Goal: Check status: Check status

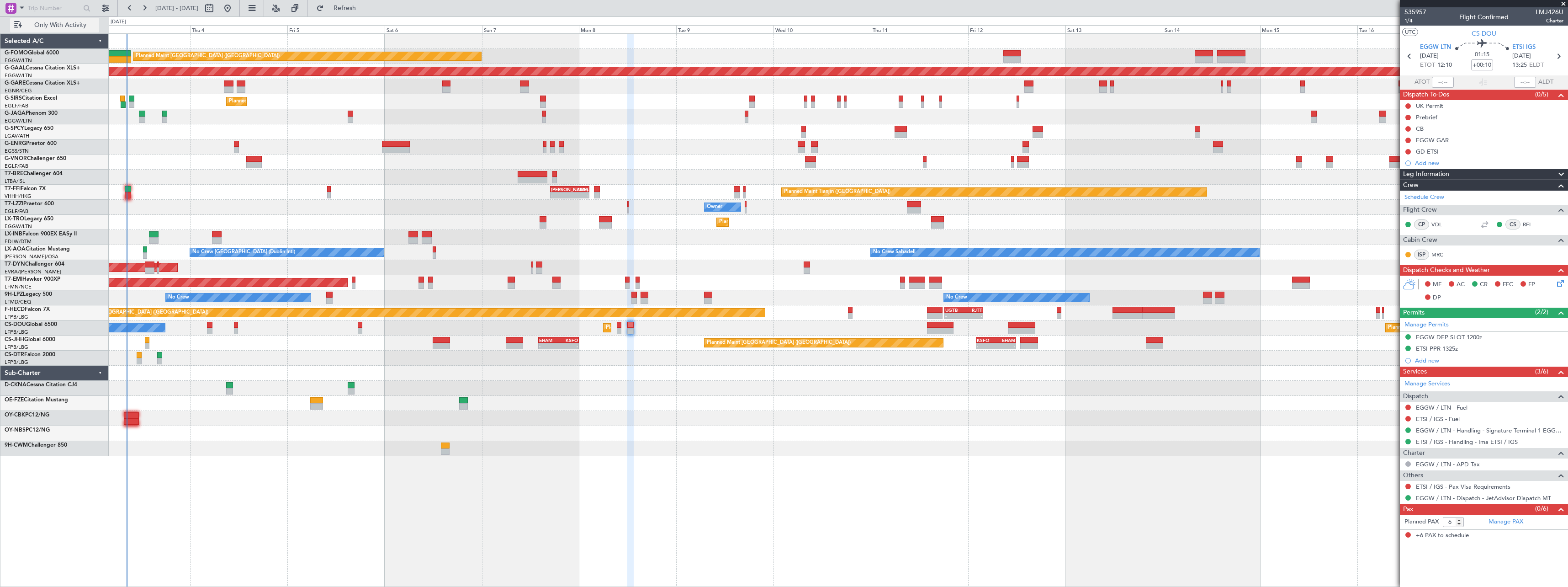
click at [55, 19] on button "Only With Activity" at bounding box center [54, 25] width 89 height 14
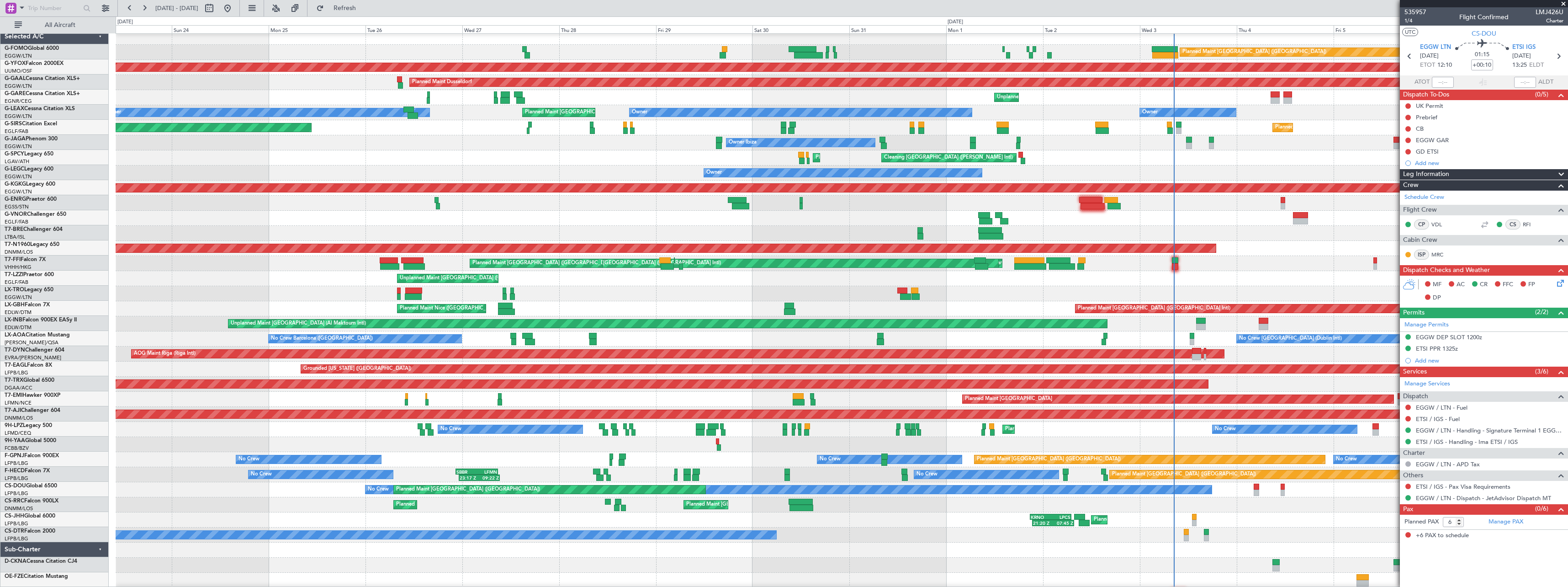
click at [1335, 279] on div "Unplanned Maint [GEOGRAPHIC_DATA] ([GEOGRAPHIC_DATA]) Owner" at bounding box center [842, 279] width 1452 height 15
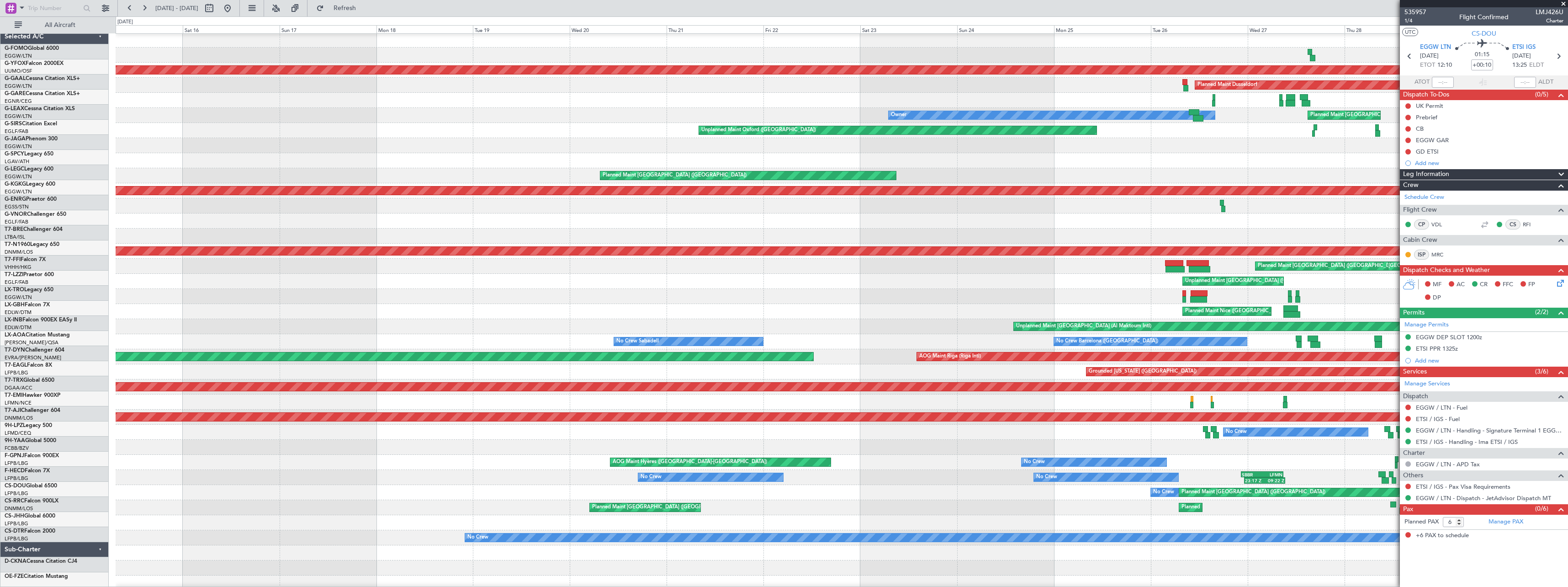
scroll to position [2, 0]
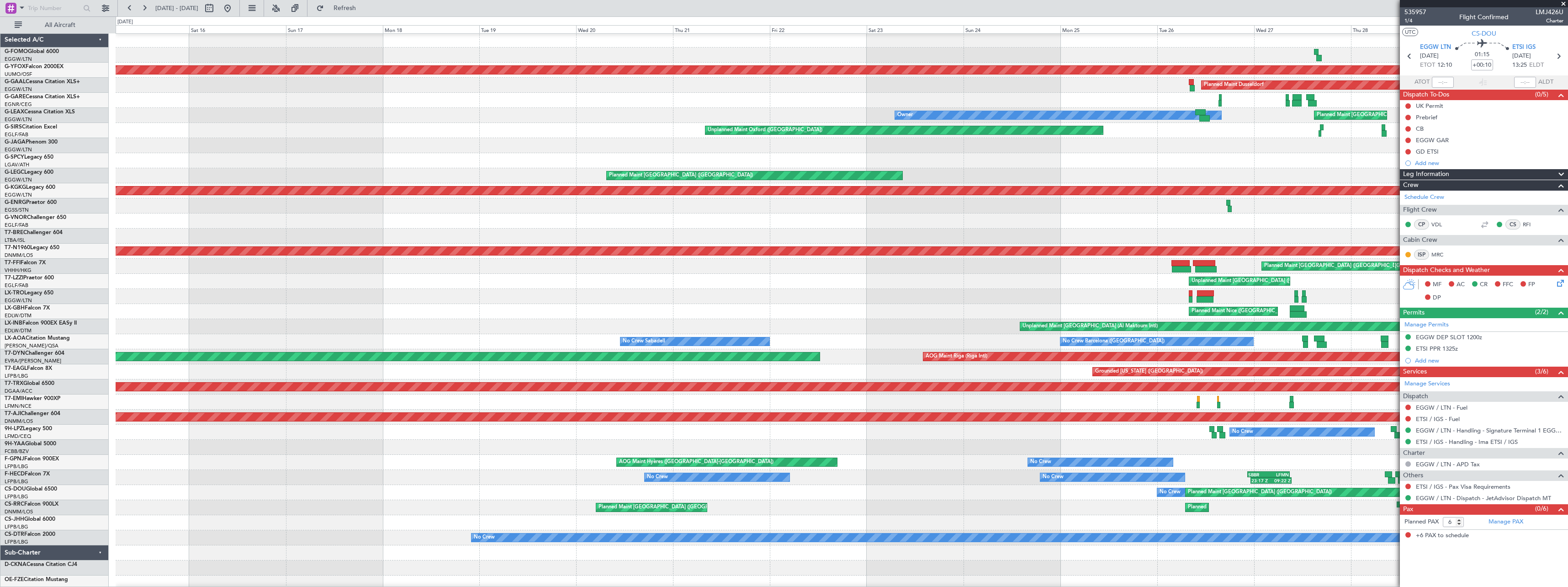
click at [1157, 296] on div at bounding box center [842, 296] width 1452 height 15
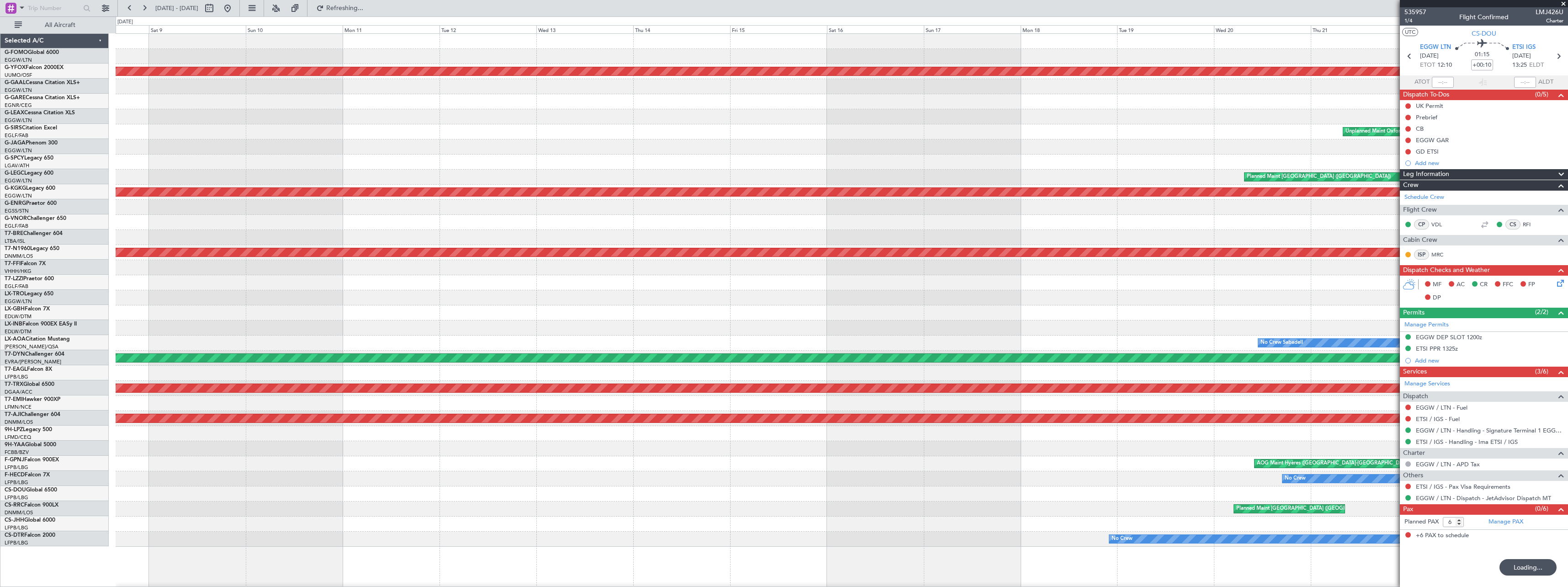
scroll to position [0, 0]
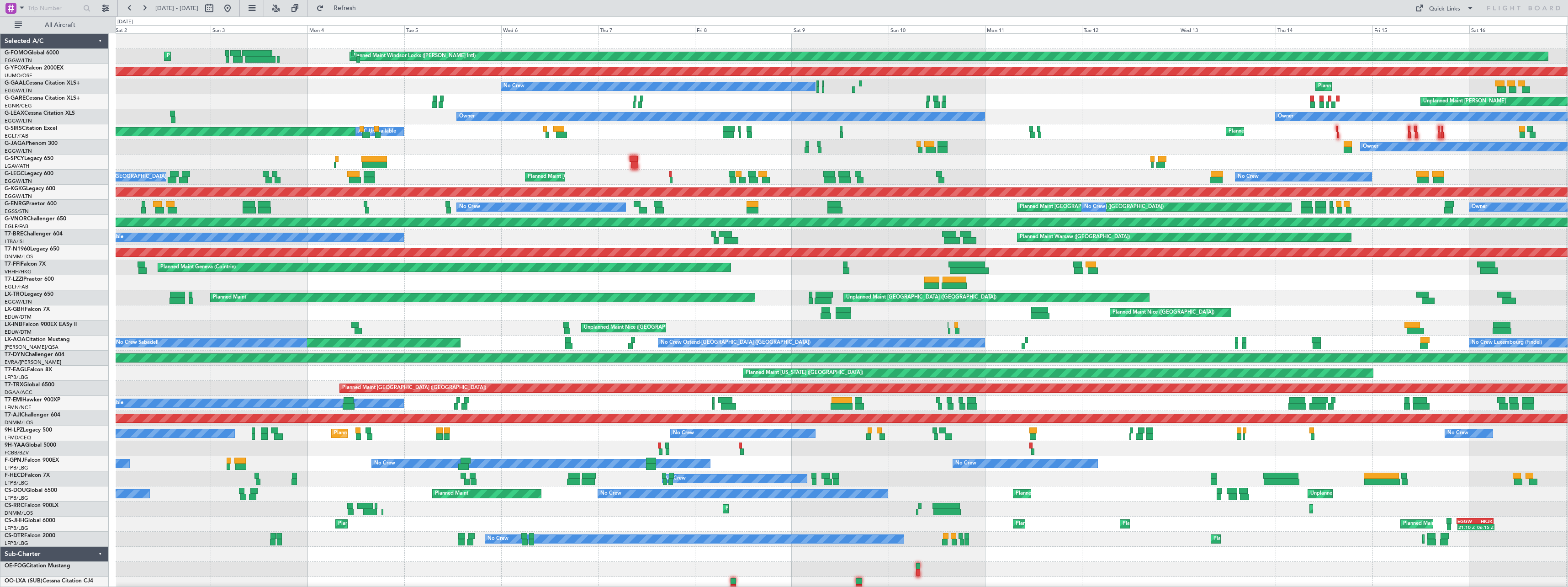
click at [83, 308] on div "Planned Maint Windsor Locks ([PERSON_NAME] Intl) Planned Maint [GEOGRAPHIC_DATA…" at bounding box center [784, 301] width 1568 height 570
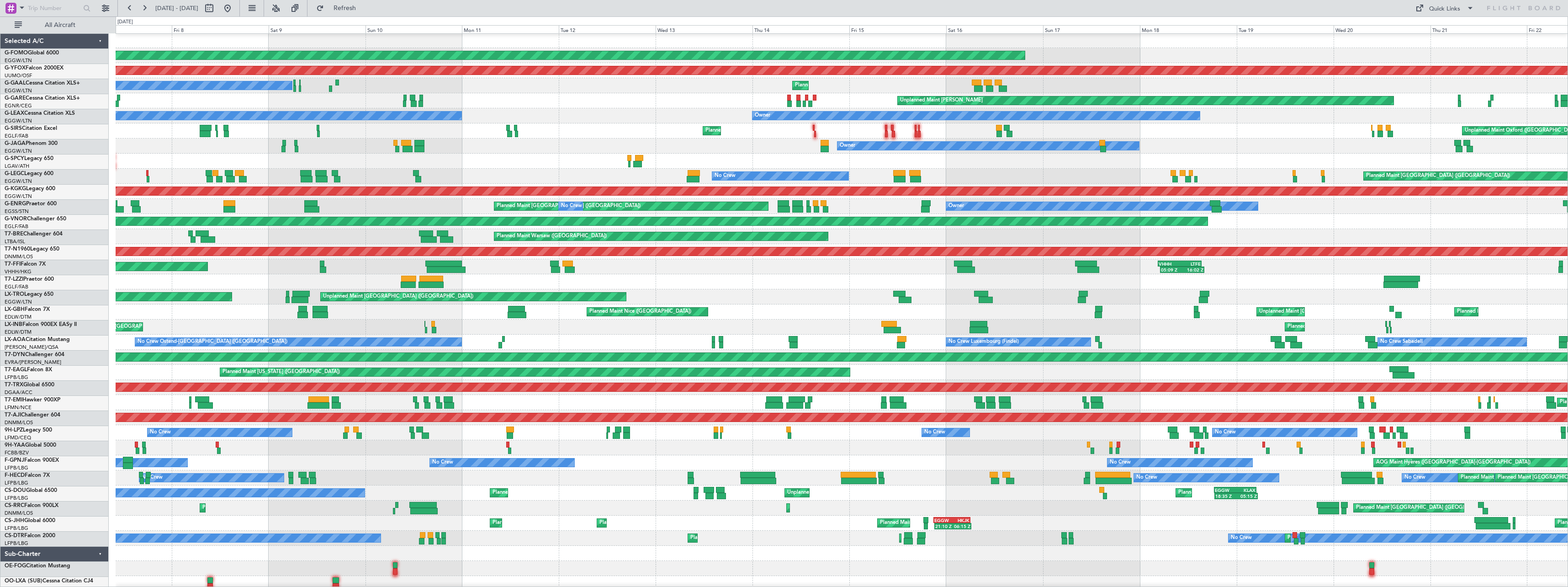
click at [242, 293] on div "Unplanned Maint [GEOGRAPHIC_DATA] ([GEOGRAPHIC_DATA]) Planned Maint Planned Mai…" at bounding box center [842, 296] width 1452 height 15
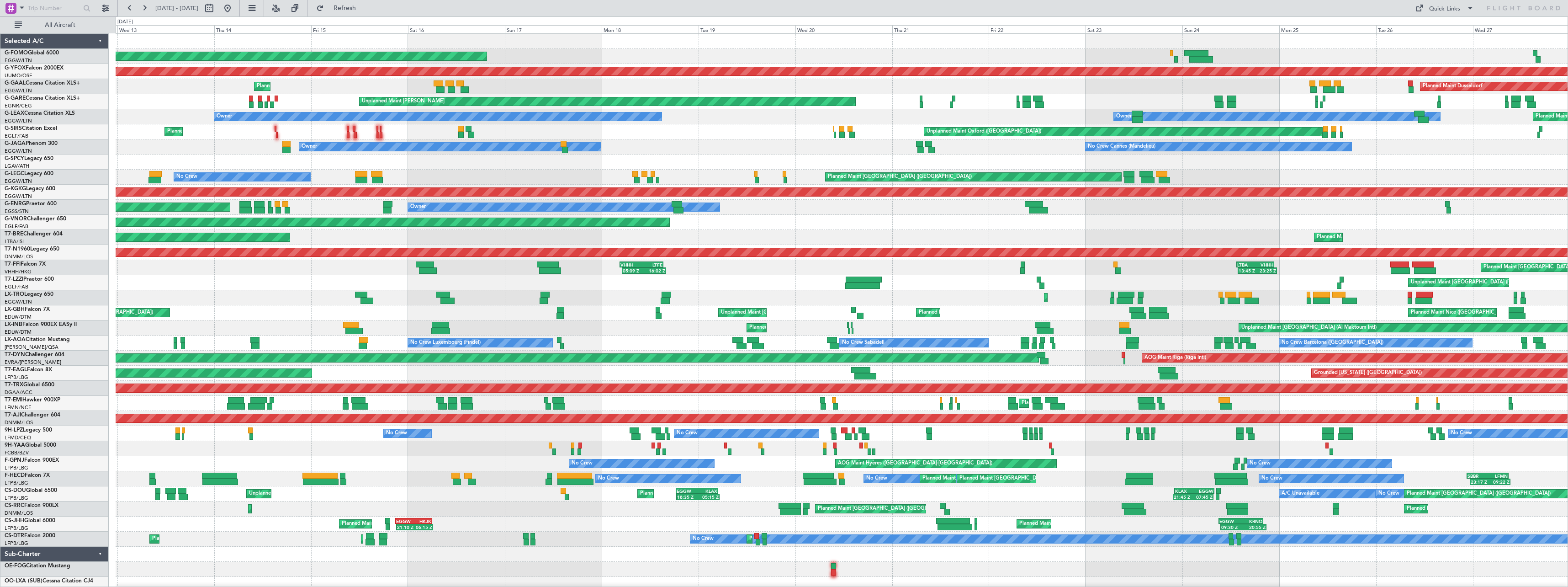
click at [431, 290] on div "Unplanned Maint [GEOGRAPHIC_DATA] ([GEOGRAPHIC_DATA])" at bounding box center [842, 283] width 1452 height 15
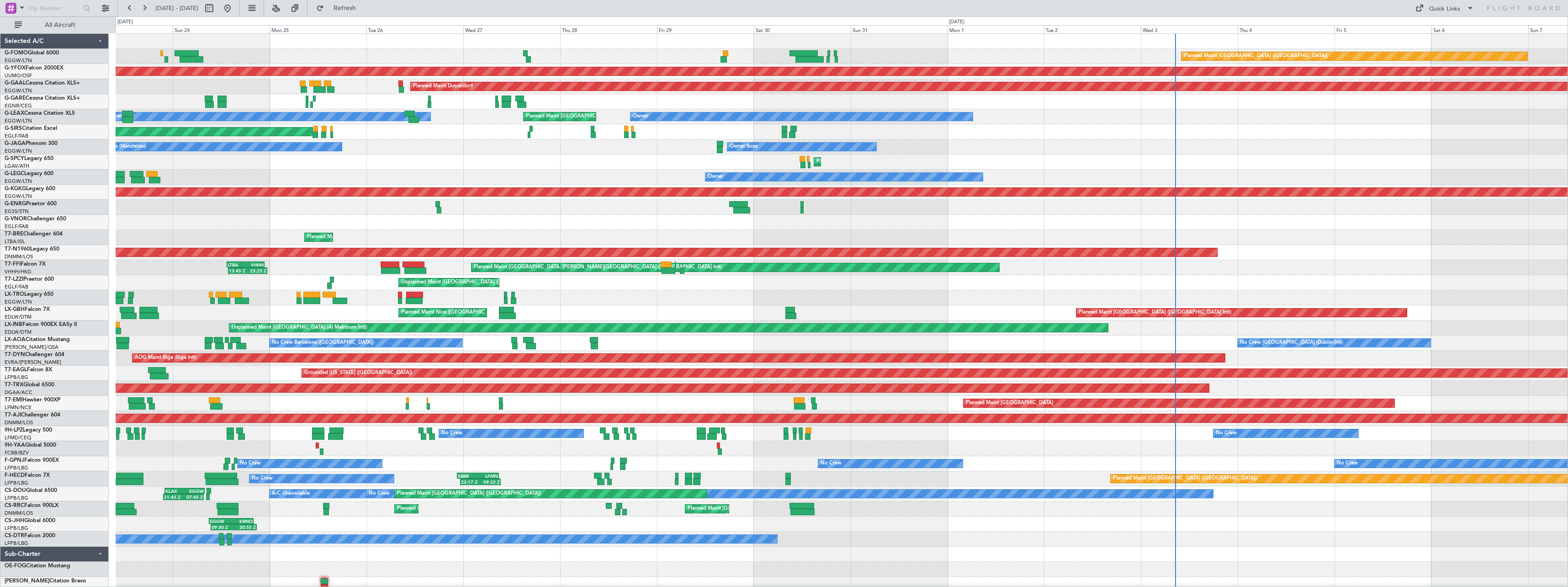
click at [826, 288] on div "Unplanned Maint [GEOGRAPHIC_DATA] ([GEOGRAPHIC_DATA])" at bounding box center [842, 283] width 1452 height 15
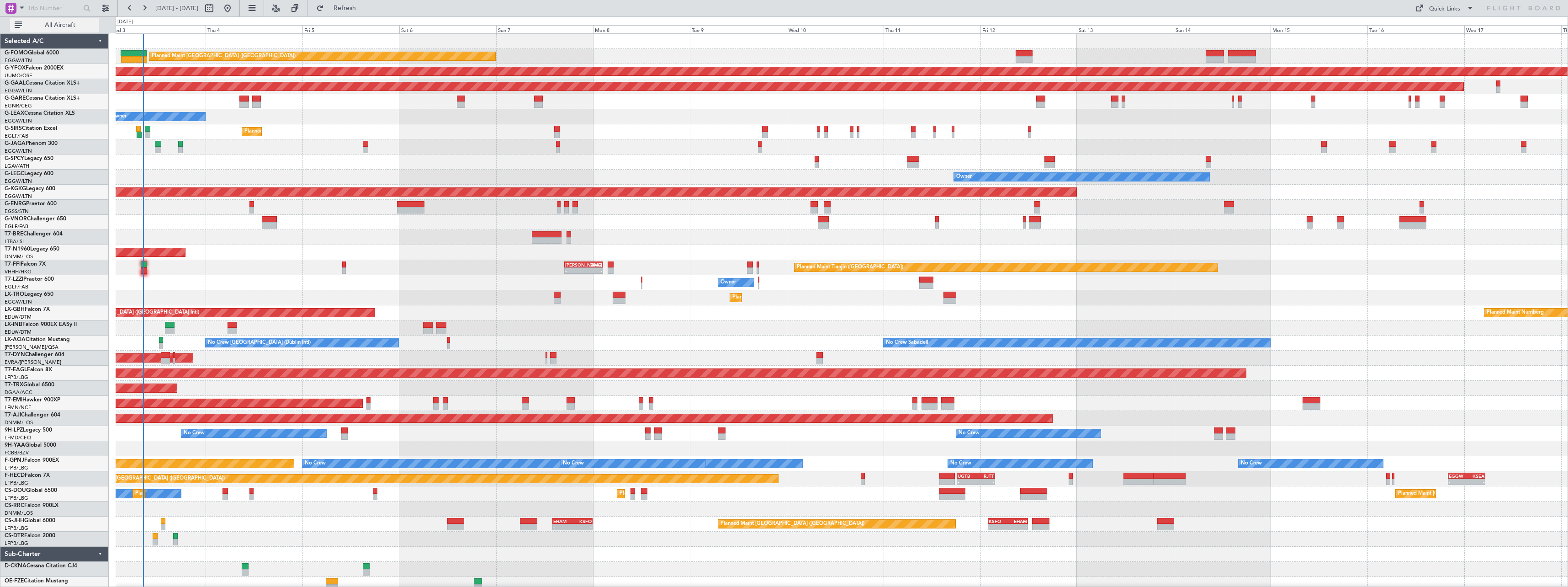
click at [49, 24] on span "All Aircraft" at bounding box center [60, 25] width 72 height 6
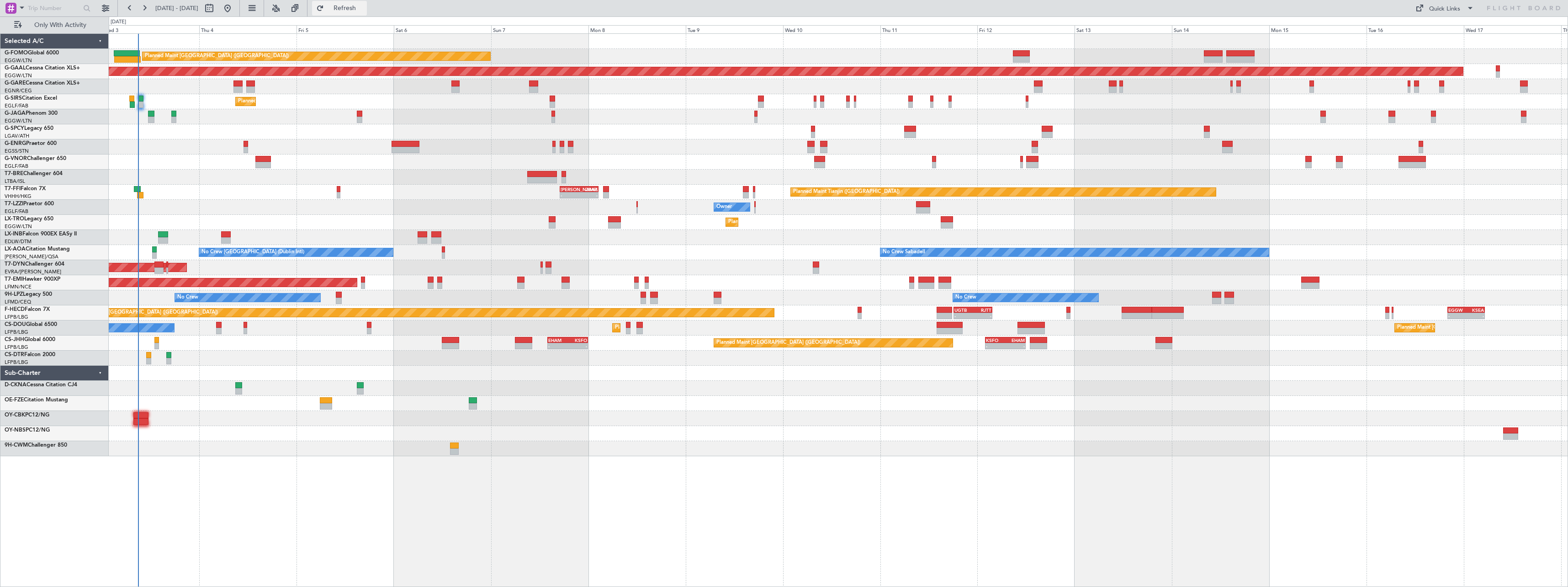
click at [364, 9] on span "Refresh" at bounding box center [345, 8] width 39 height 6
click at [361, 8] on span "Refresh" at bounding box center [345, 8] width 39 height 6
click at [364, 6] on span "Refresh" at bounding box center [345, 8] width 39 height 6
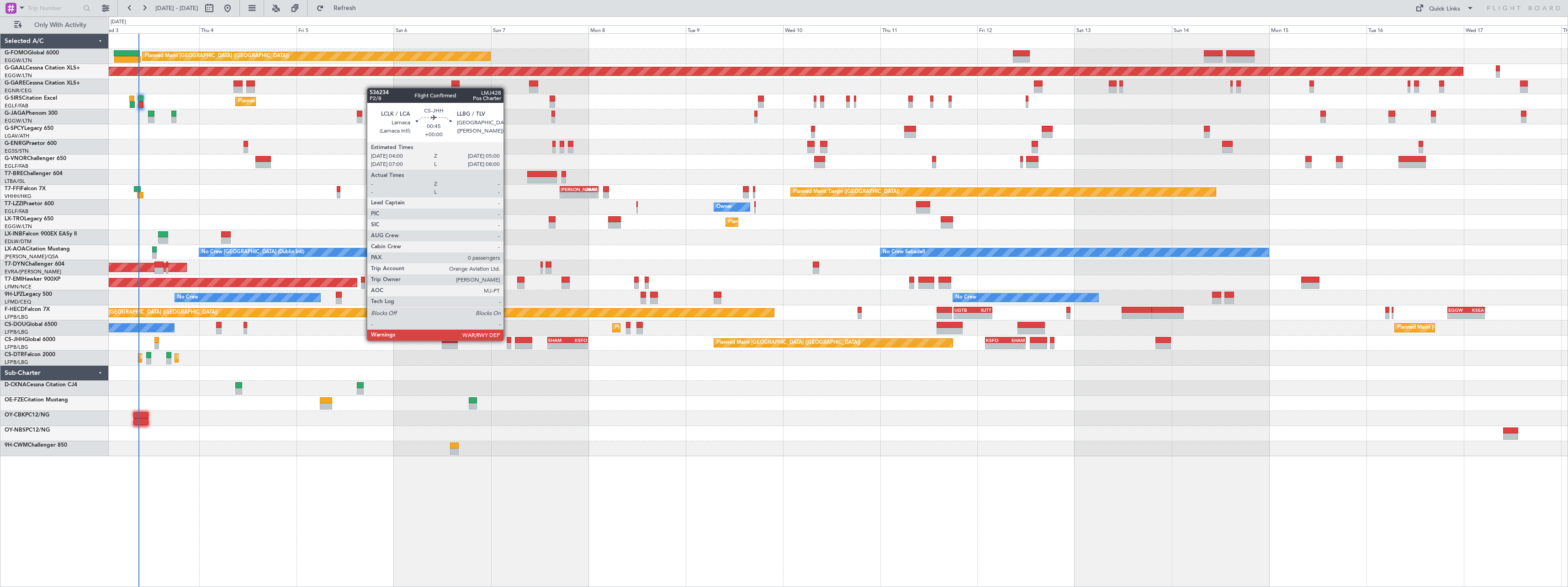
click at [508, 340] on div at bounding box center [508, 340] width 4 height 6
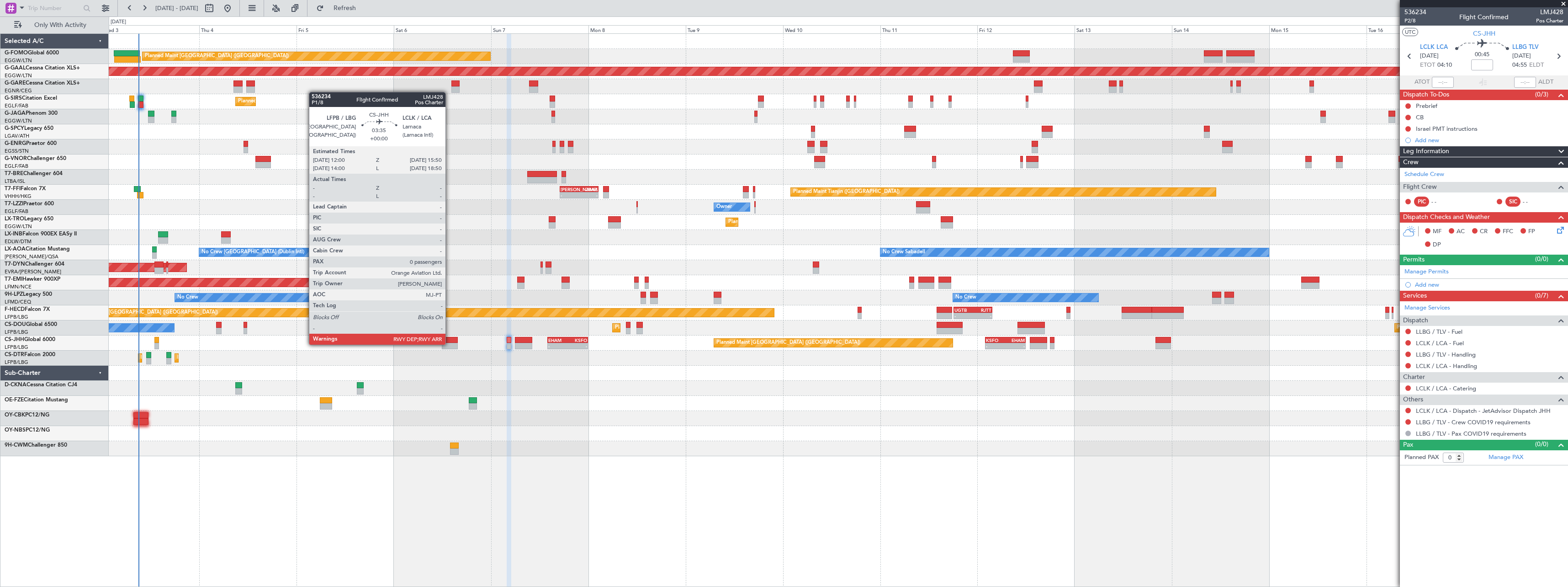
click at [449, 344] on div at bounding box center [450, 346] width 16 height 6
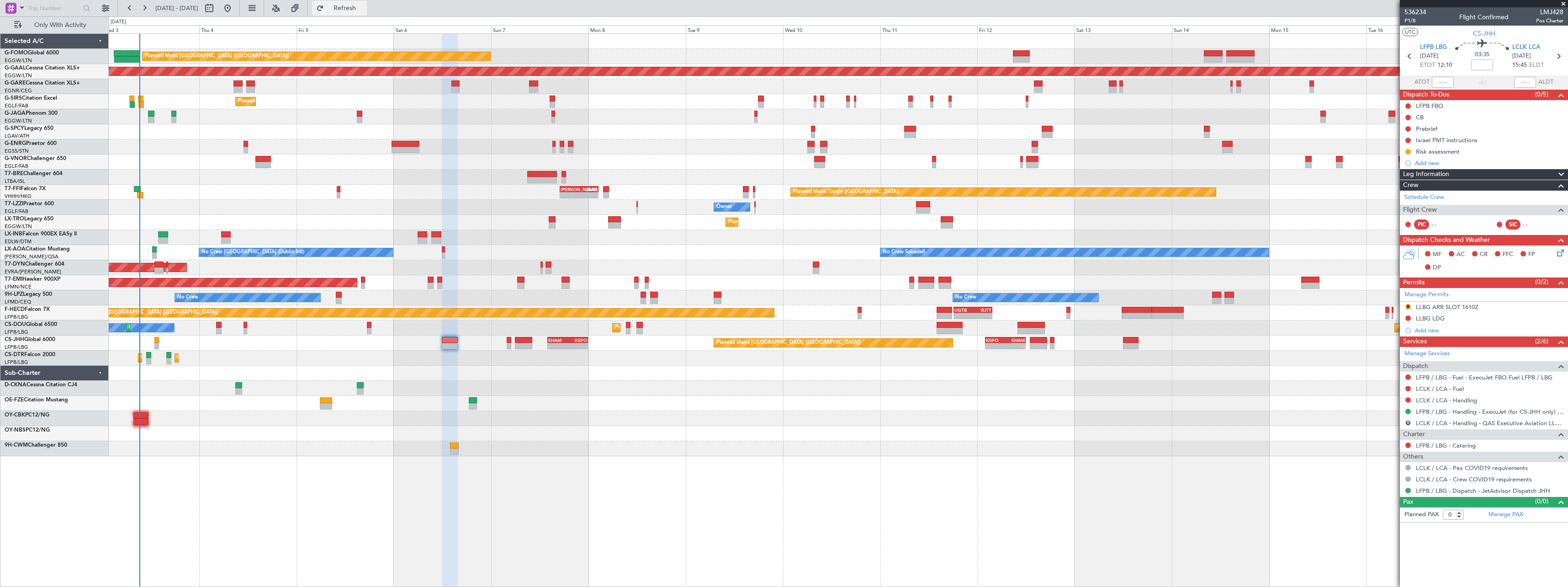
click at [364, 11] on span "Refresh" at bounding box center [345, 8] width 39 height 6
click at [364, 5] on span "Refresh" at bounding box center [345, 8] width 39 height 6
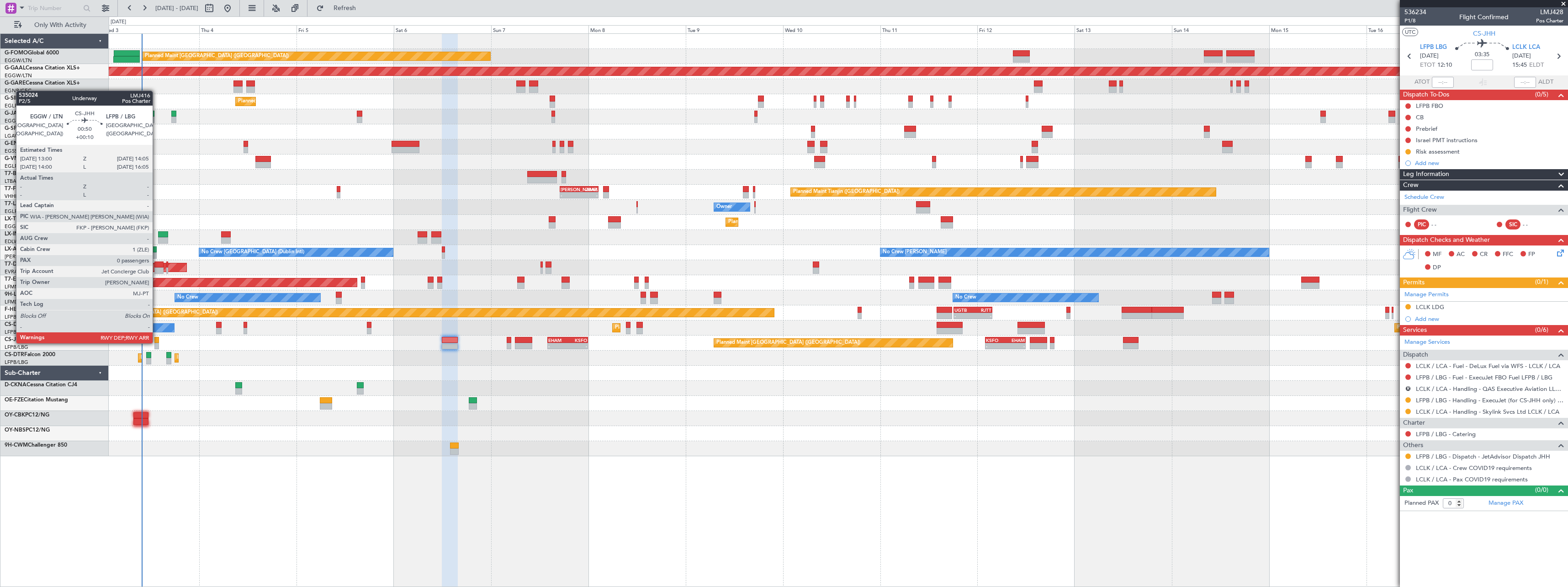
click at [157, 342] on div at bounding box center [157, 340] width 5 height 6
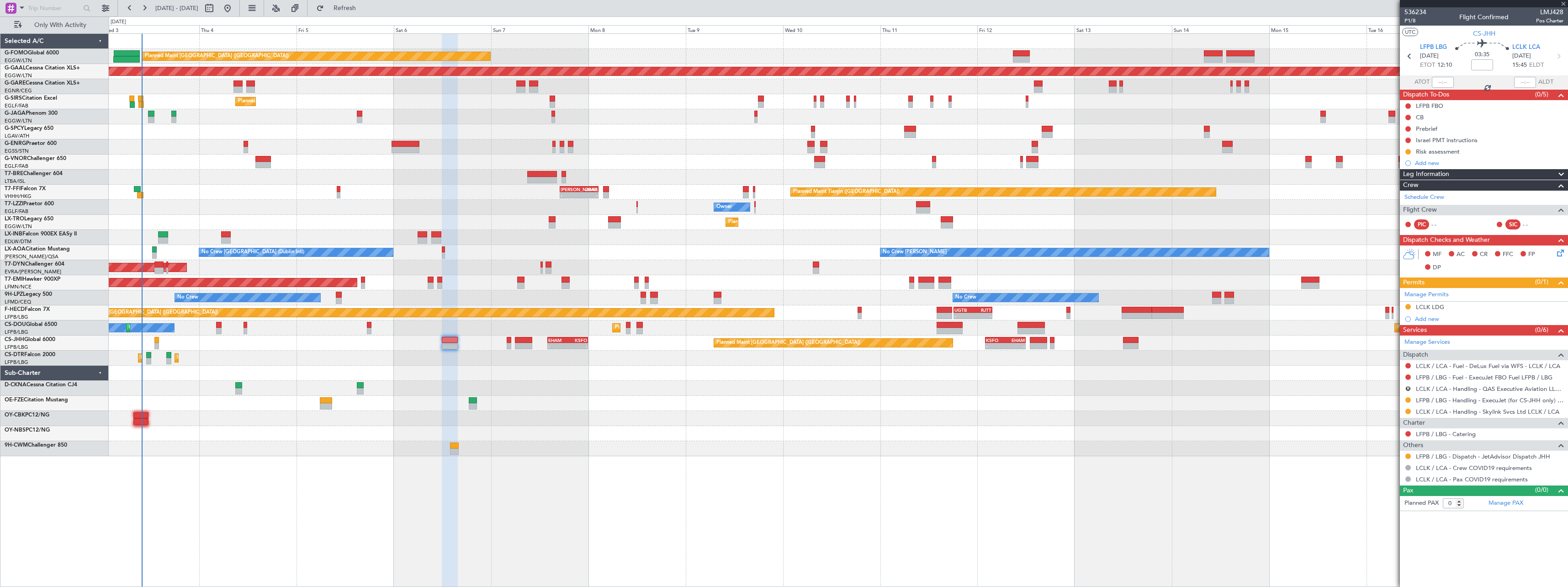
type input "+00:10"
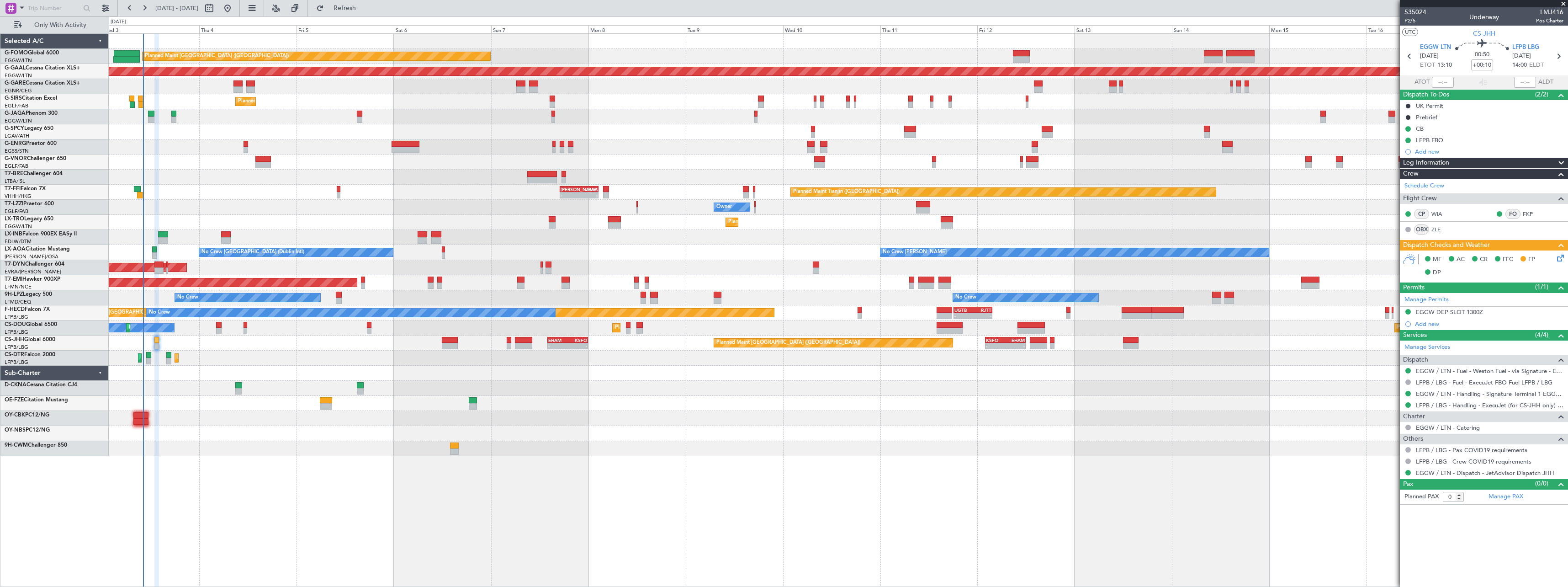
click at [113, 390] on div "Planned Maint London (Luton) Planned Maint Dusseldorf Unplanned Maint Chester P…" at bounding box center [838, 245] width 1459 height 422
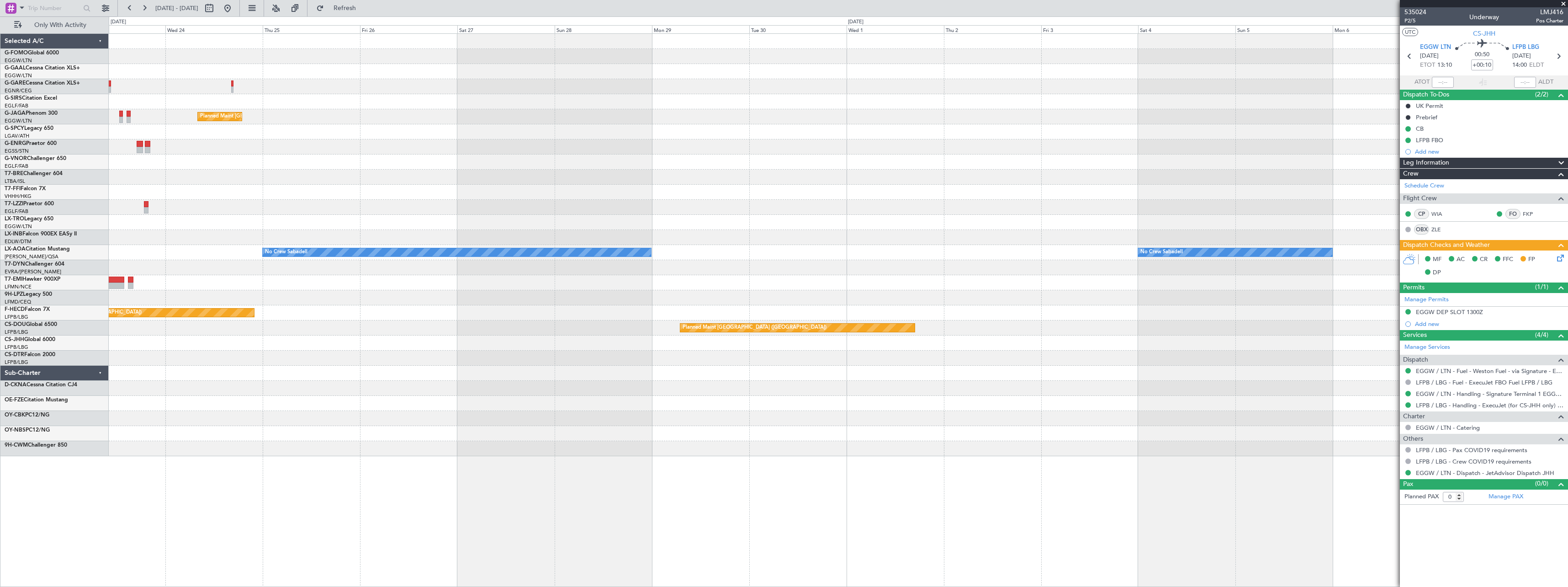
click at [103, 404] on div "Planned Maint London (Luton) Planned Maint Geneva (Cointrin) No Crew Sabadell N…" at bounding box center [784, 301] width 1568 height 570
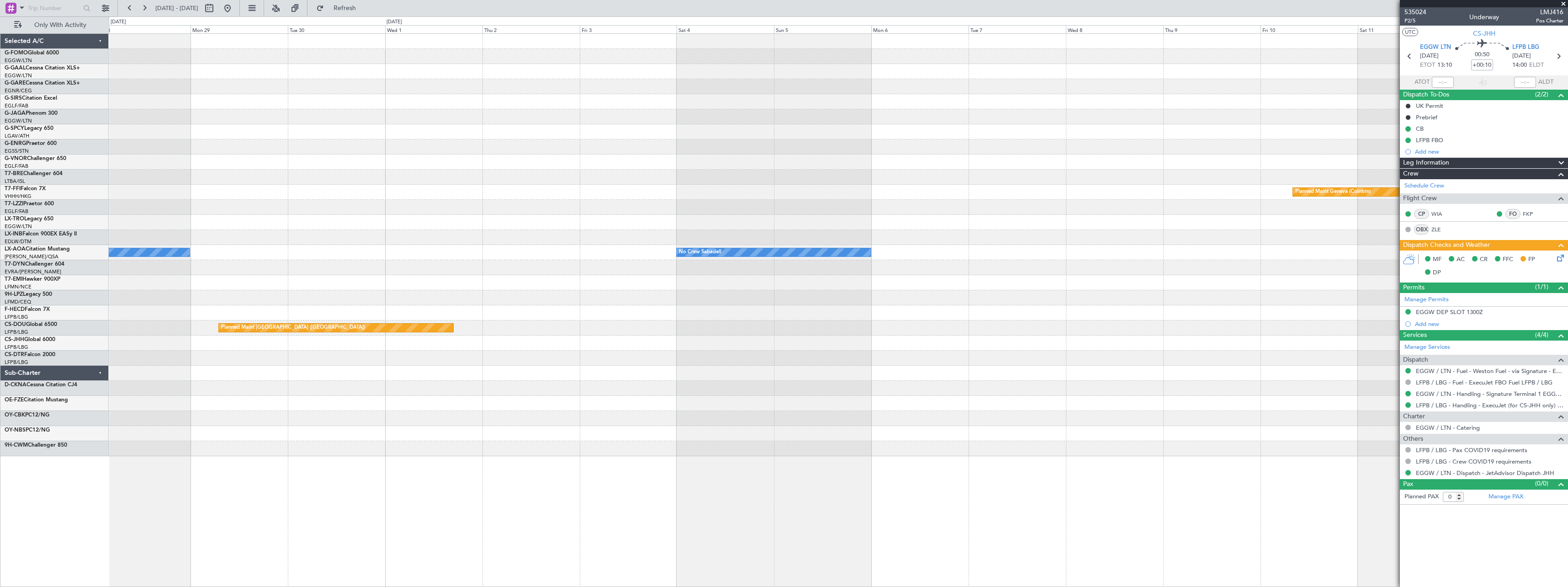
click at [571, 396] on div "Owner London (Luton) Planned Maint London (Luton) Planned Maint Geneva (Cointri…" at bounding box center [838, 245] width 1459 height 422
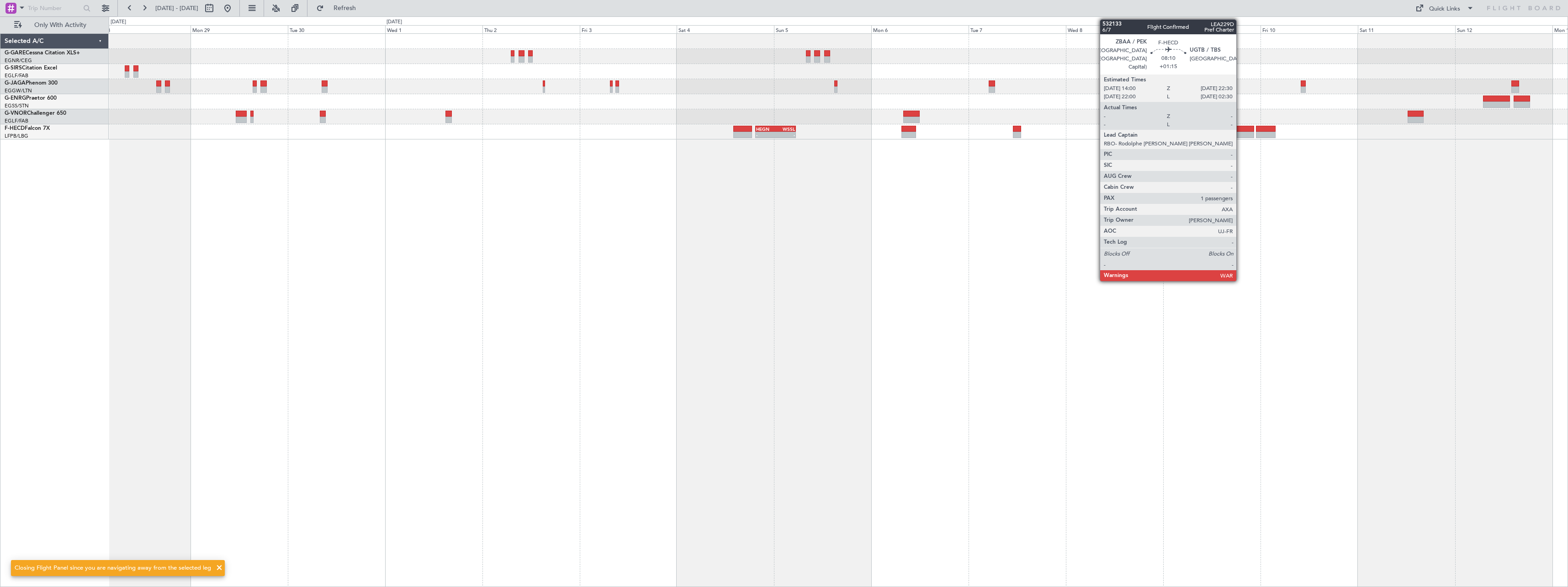
click at [1240, 132] on div at bounding box center [1236, 134] width 35 height 6
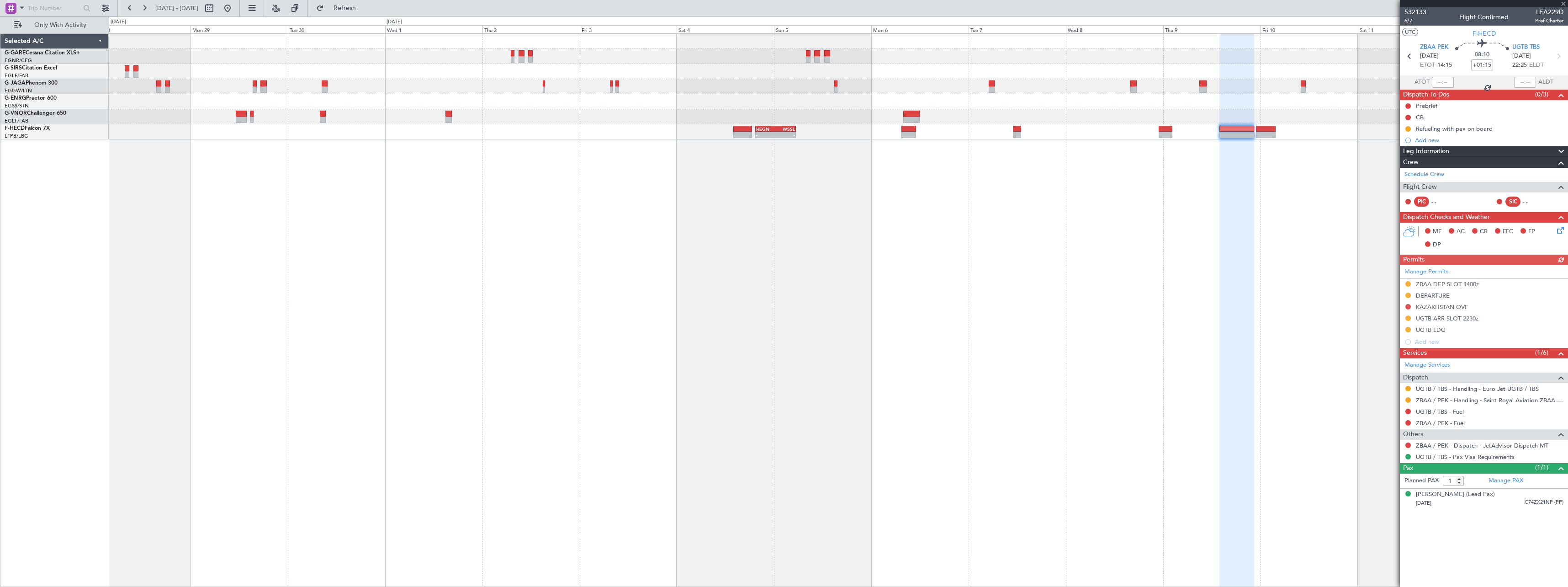
click at [1409, 21] on span "6/7" at bounding box center [1415, 21] width 22 height 8
click at [1409, 19] on span "6/7" at bounding box center [1415, 21] width 22 height 8
click at [1436, 150] on span "Leg Information" at bounding box center [1426, 151] width 46 height 10
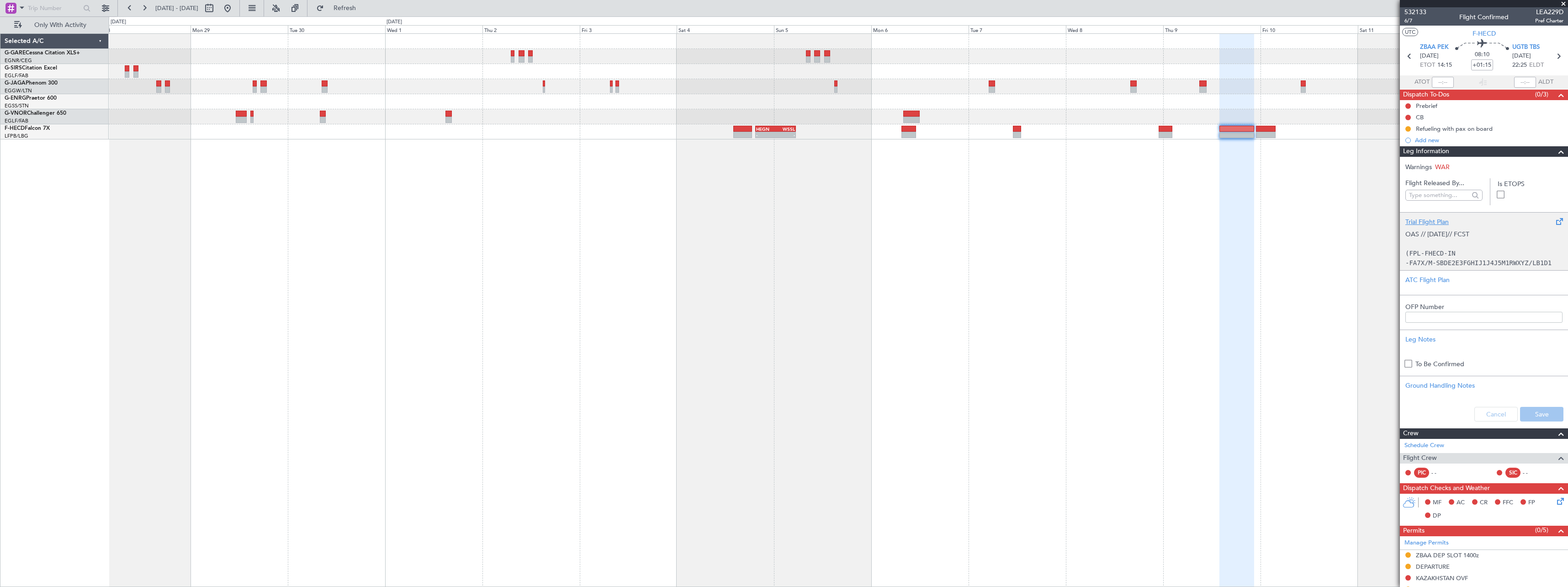
click at [1433, 245] on div "OAS // 02SEP// FCST (FPL-FHECD-IN -FA7X/M-SBDE2E3FGHIJ1J4J5M1RWXYZ/LB1D1 -ZBAA1…" at bounding box center [1483, 246] width 157 height 39
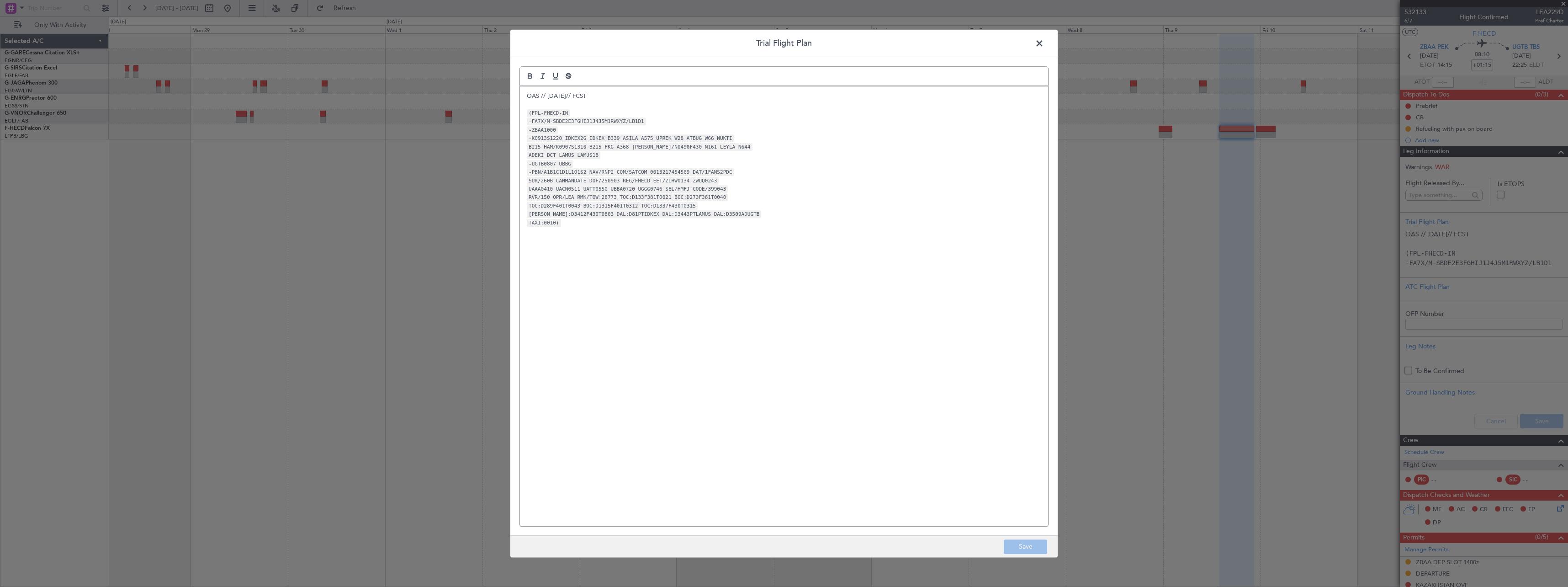
click at [569, 148] on code "B215 HAM/K0907S1310 B215 FKG A368 SARIN/N0490F430 N161 LEYLA N644" at bounding box center [639, 147] width 225 height 8
drag, startPoint x: 562, startPoint y: 136, endPoint x: 593, endPoint y: 155, distance: 36.4
click at [593, 155] on div "OAS // 02SEP// FCST (FPL-FHECD-IN -FA7X/M-SBDE2E3FGHIJ1J4J5M1RWXYZ/LB1D1 -ZBAA1…" at bounding box center [784, 306] width 528 height 440
copy div "IDKEX2G IDKEX B339 ASILA A575 UPREK W28 ATBUG W66 NUKTI B215 HAM/K0907S1310 B21…"
click at [1044, 42] on span at bounding box center [1044, 45] width 0 height 19
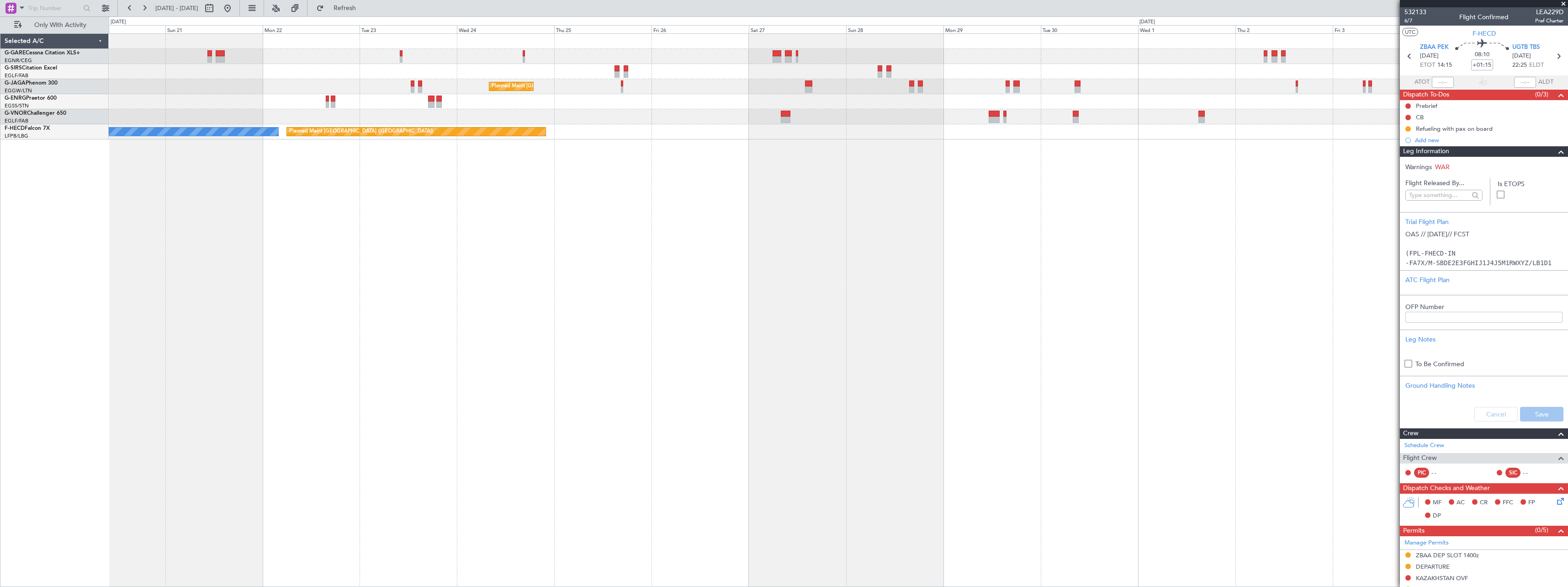
click at [1087, 387] on div "Planned Maint London (Luton) - - HEGN 19:30 Z WSSL 05:25 Z Planned Maint Paris …" at bounding box center [838, 309] width 1459 height 553
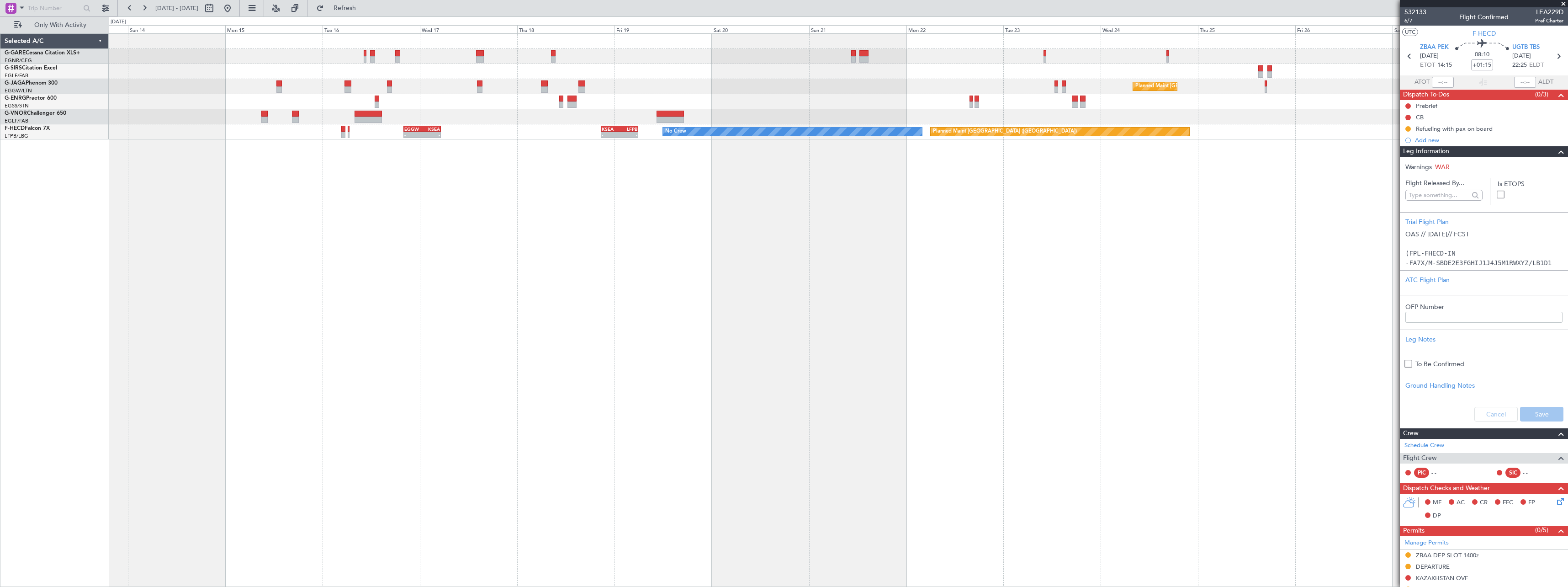
click at [1160, 385] on div "Planned Maint London (Luton) Planned Maint Paris (Le Bourget) No Crew KSEA 20:4…" at bounding box center [838, 309] width 1459 height 553
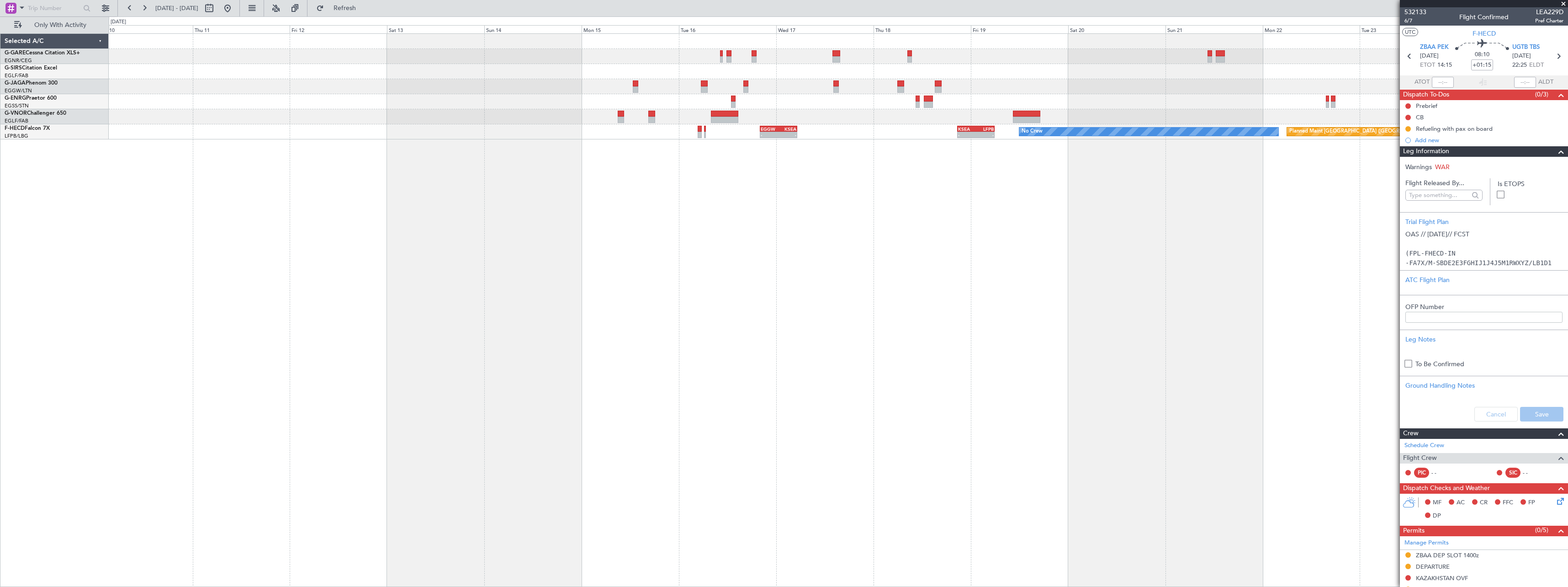
click at [1236, 382] on div "Planned Maint London (Luton) Planned Maint Paris (Le Bourget) No Crew KSEA 20:4…" at bounding box center [838, 309] width 1459 height 553
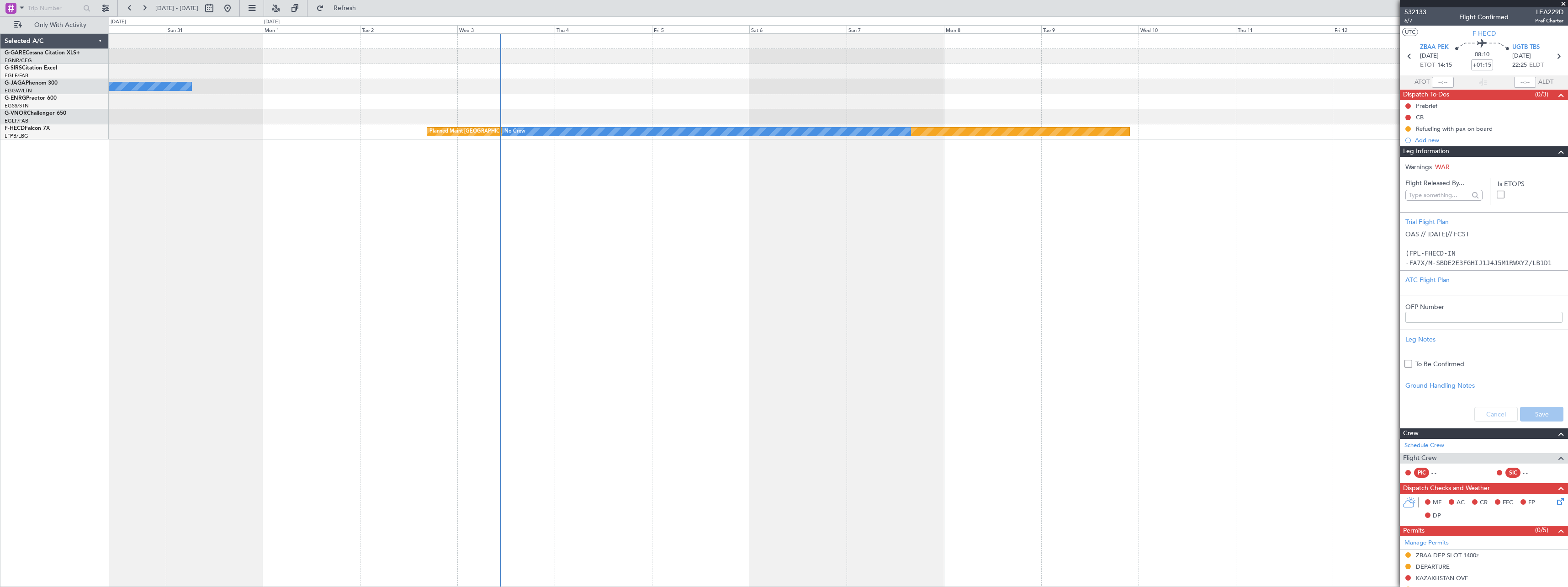
click at [1226, 378] on div "Owner Ibiza Planned Maint Paris (Le Bourget) No Crew - - EGGW 20:00 Z KSEA 05:1…" at bounding box center [838, 309] width 1459 height 553
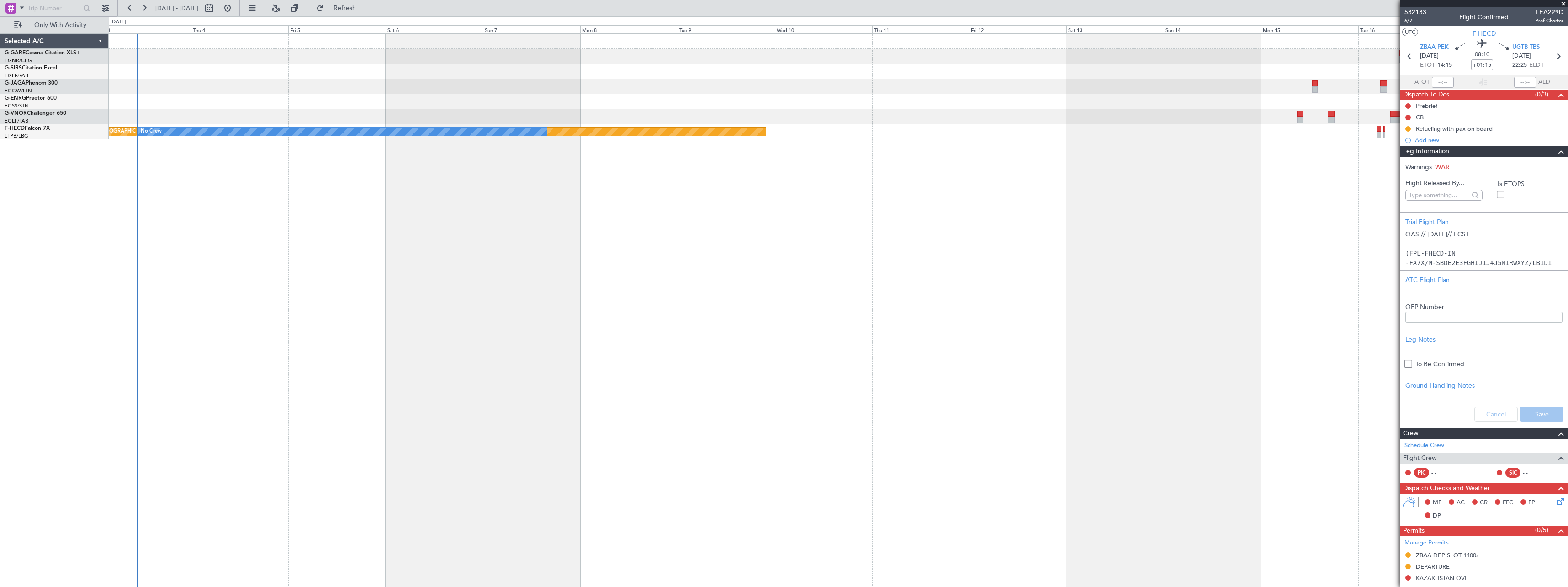
click at [844, 396] on div "Owner Ibiza Planned Maint Paris (Le Bourget) No Crew - - EGGW 20:00 Z KSEA 05:1…" at bounding box center [838, 309] width 1459 height 553
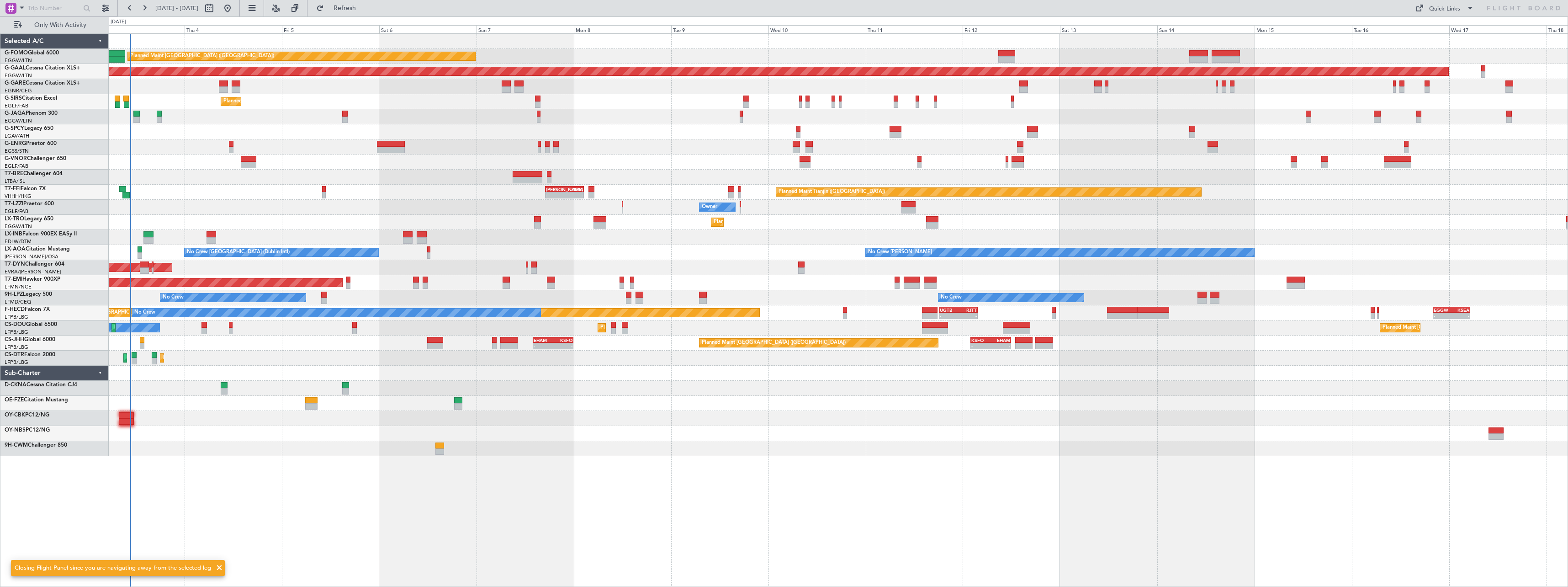
click at [807, 403] on div at bounding box center [838, 403] width 1459 height 15
click at [364, 9] on span "Refresh" at bounding box center [345, 8] width 39 height 6
click at [364, 8] on span "Refresh" at bounding box center [345, 8] width 39 height 6
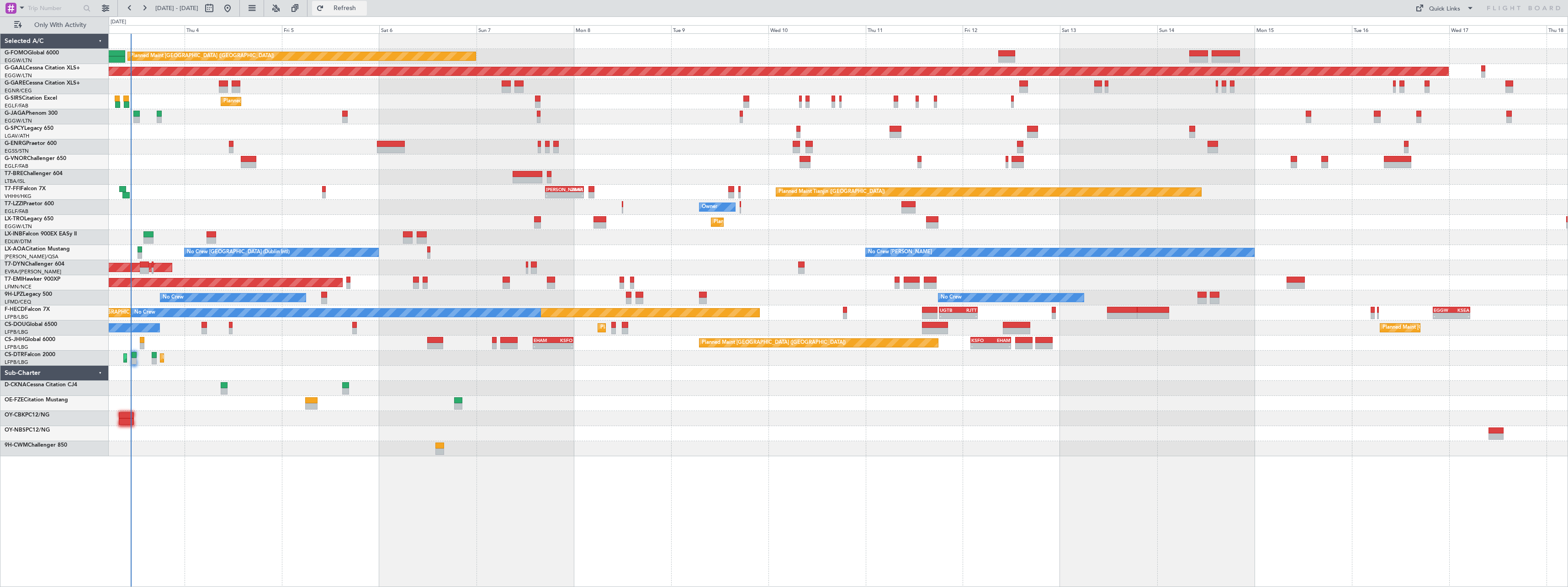
click at [364, 8] on span "Refresh" at bounding box center [345, 8] width 39 height 6
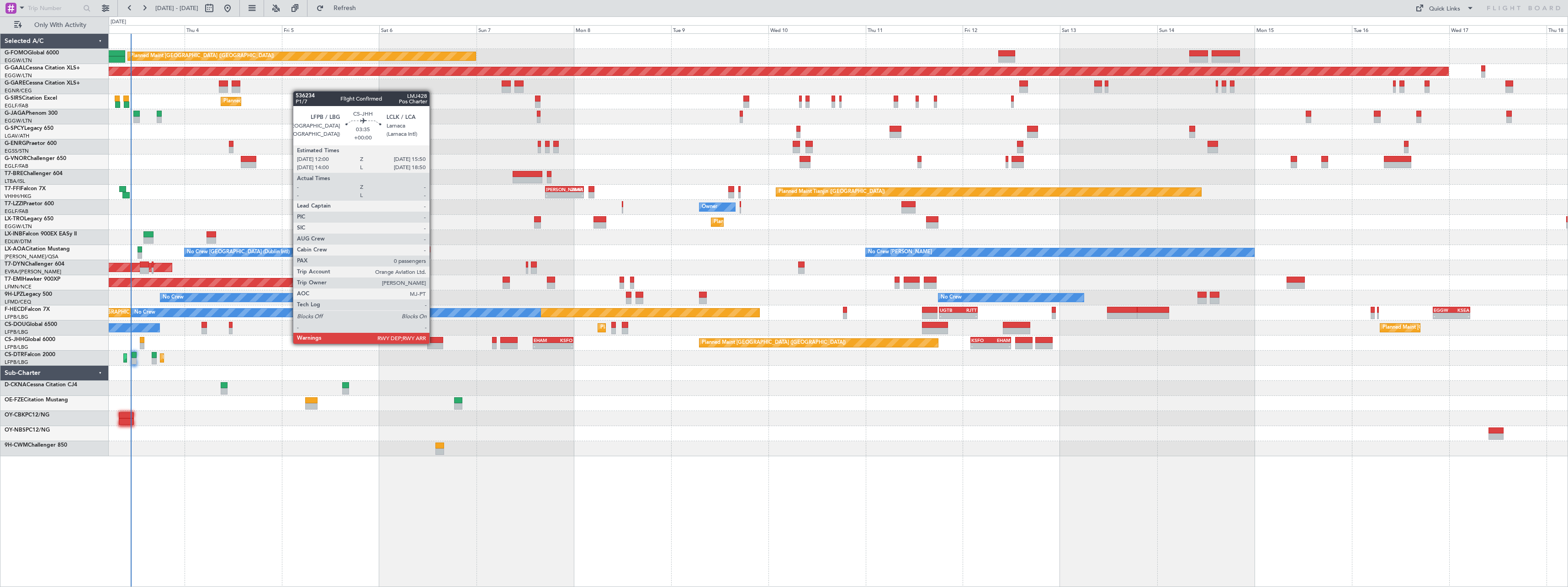
click at [434, 343] on div at bounding box center [435, 346] width 16 height 6
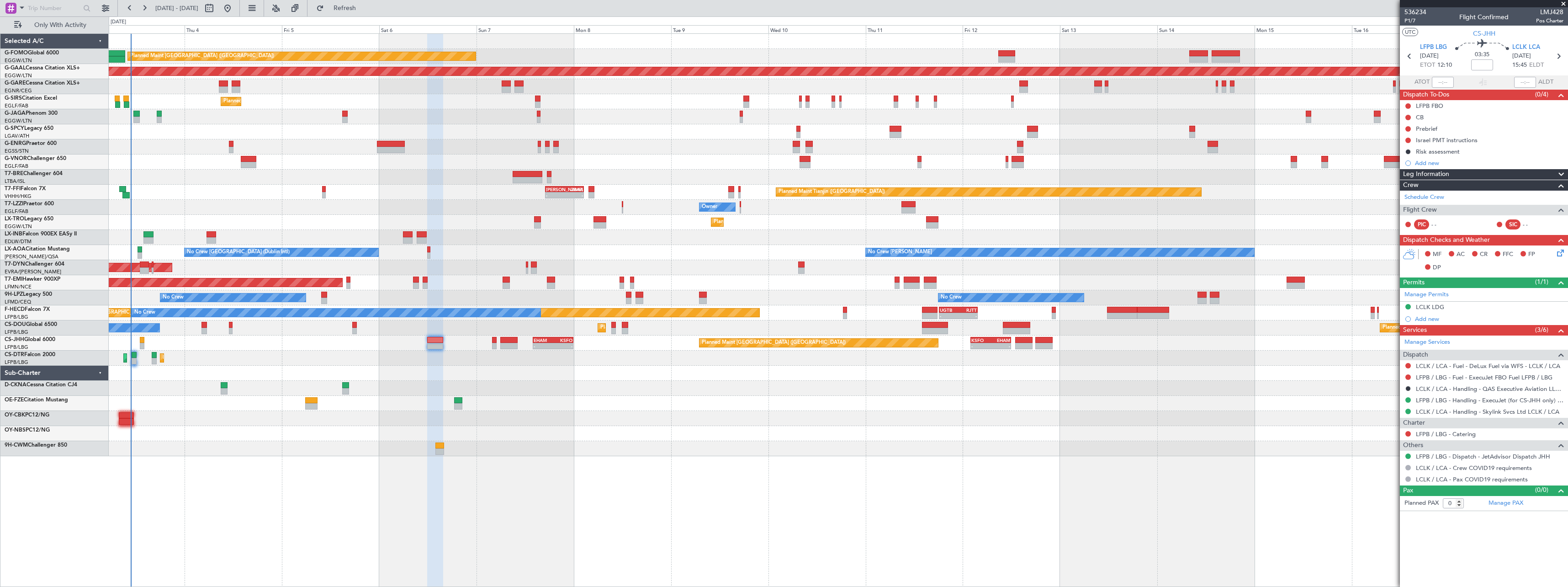
click at [389, 139] on div at bounding box center [838, 147] width 1459 height 15
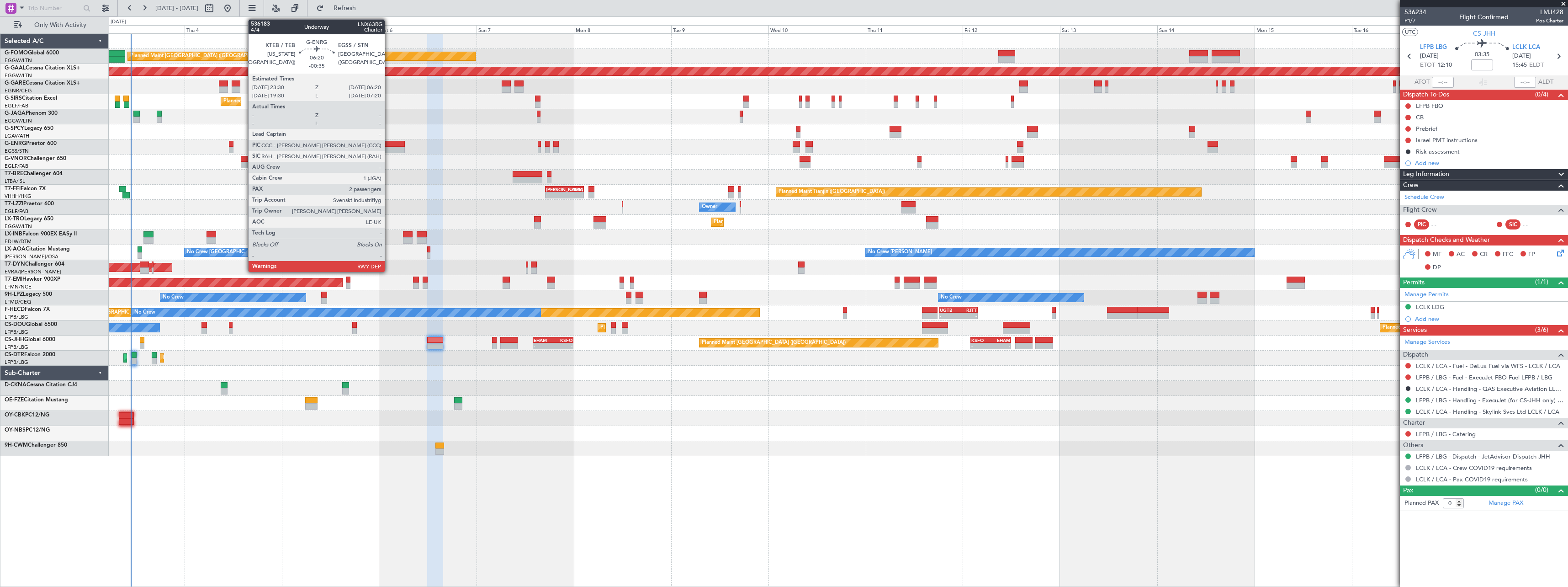
click at [389, 144] on div at bounding box center [390, 144] width 28 height 6
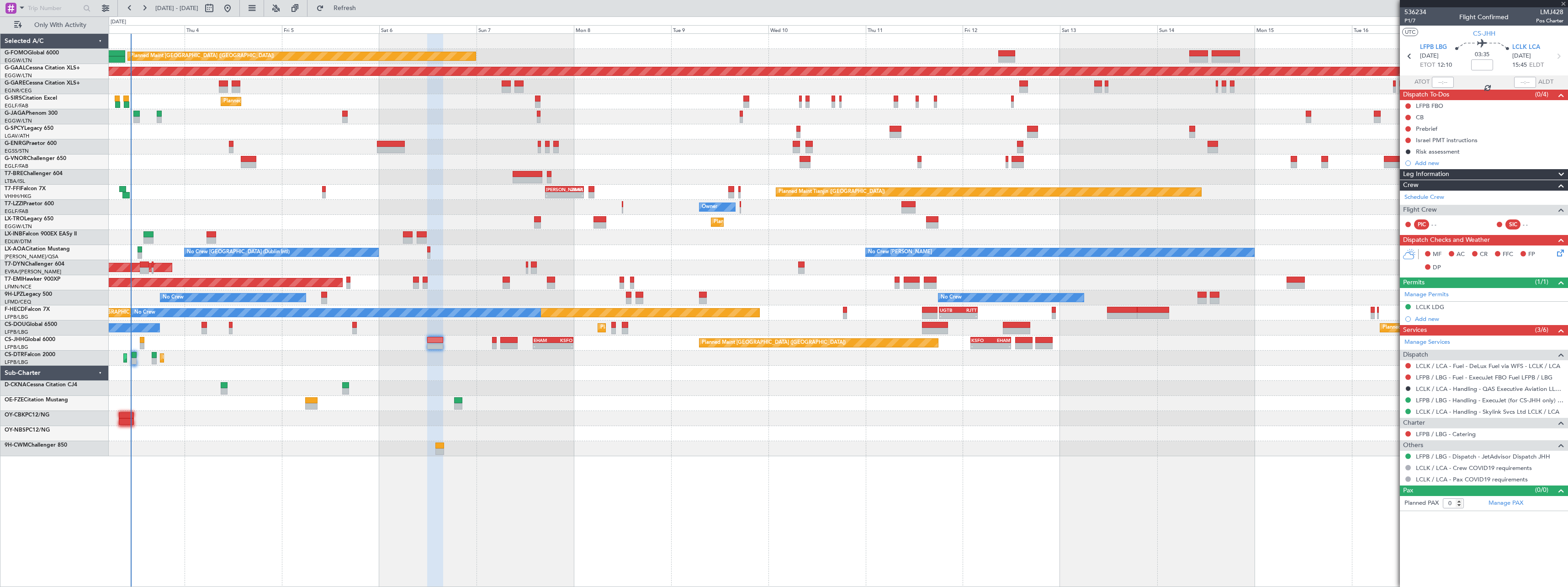
type input "-00:35"
type input "2"
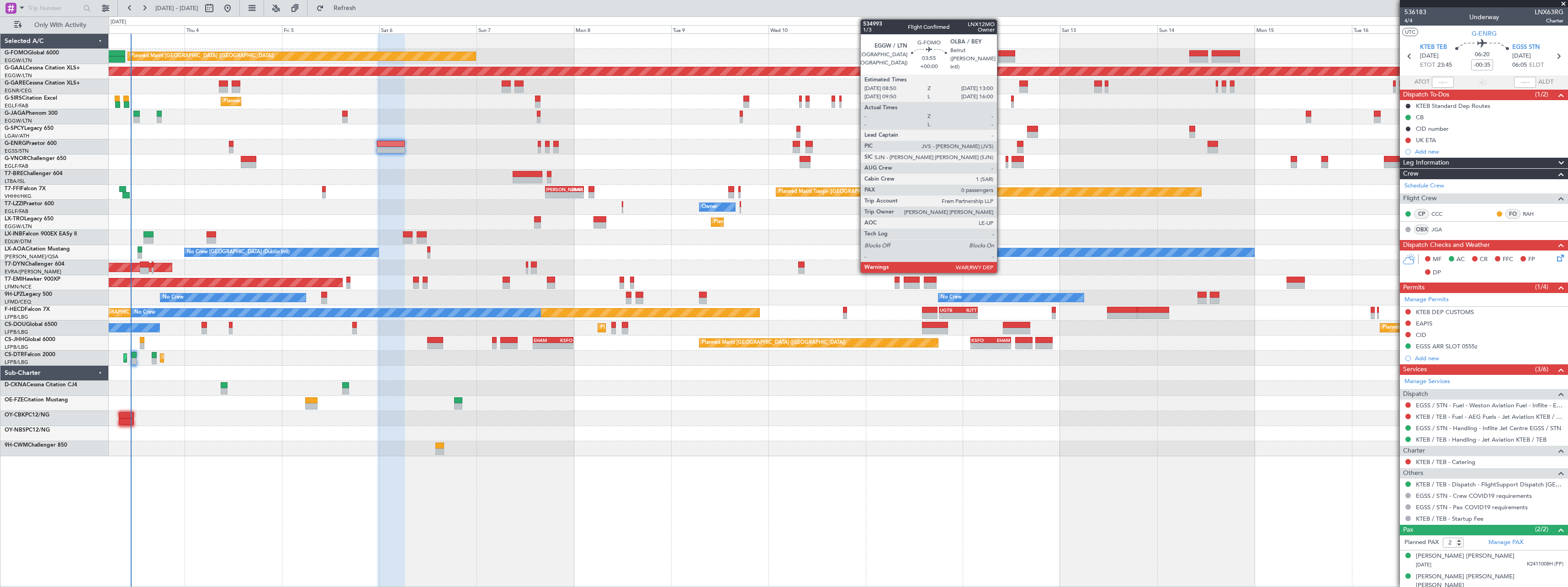
click at [1001, 52] on div at bounding box center [1006, 53] width 17 height 6
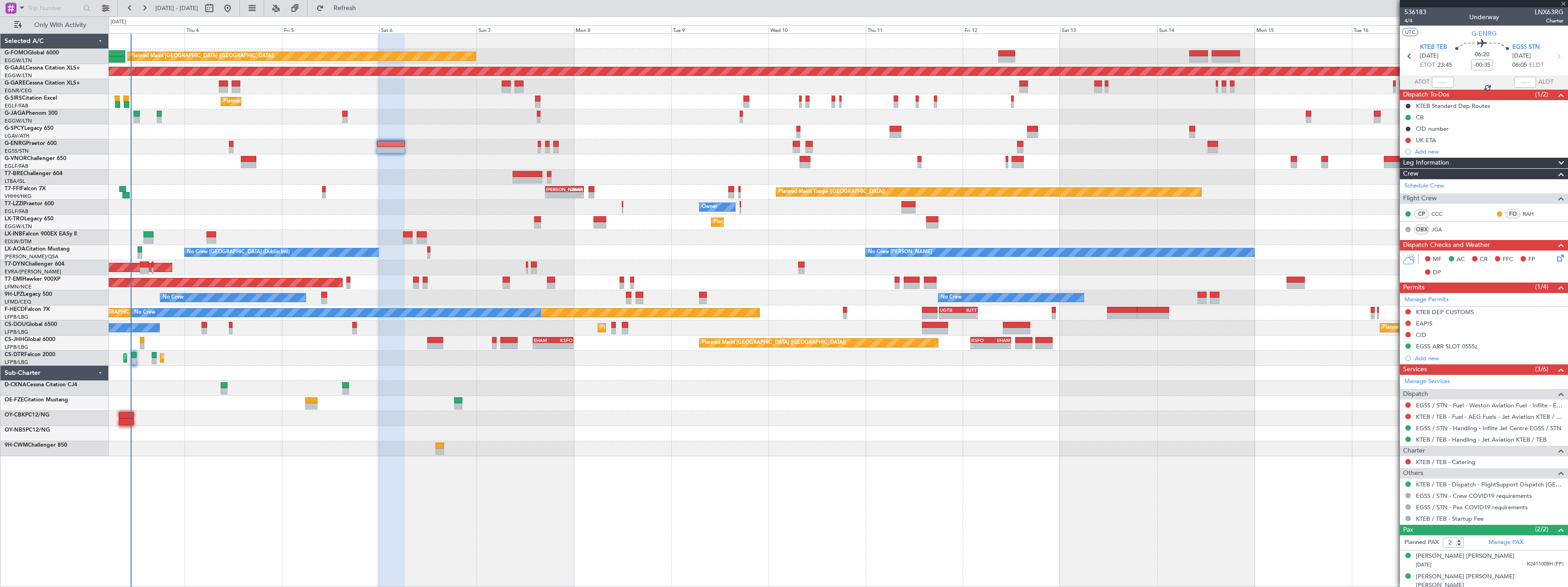
type input "0"
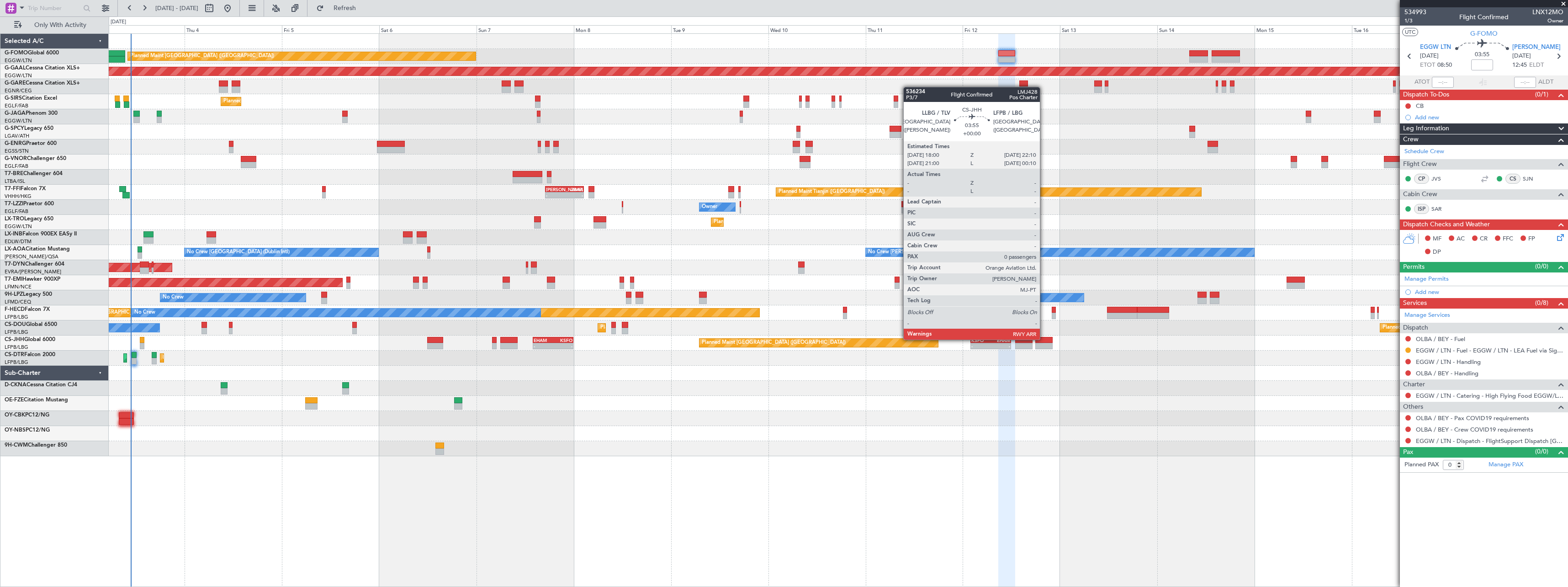
click at [1044, 339] on div at bounding box center [1043, 340] width 17 height 6
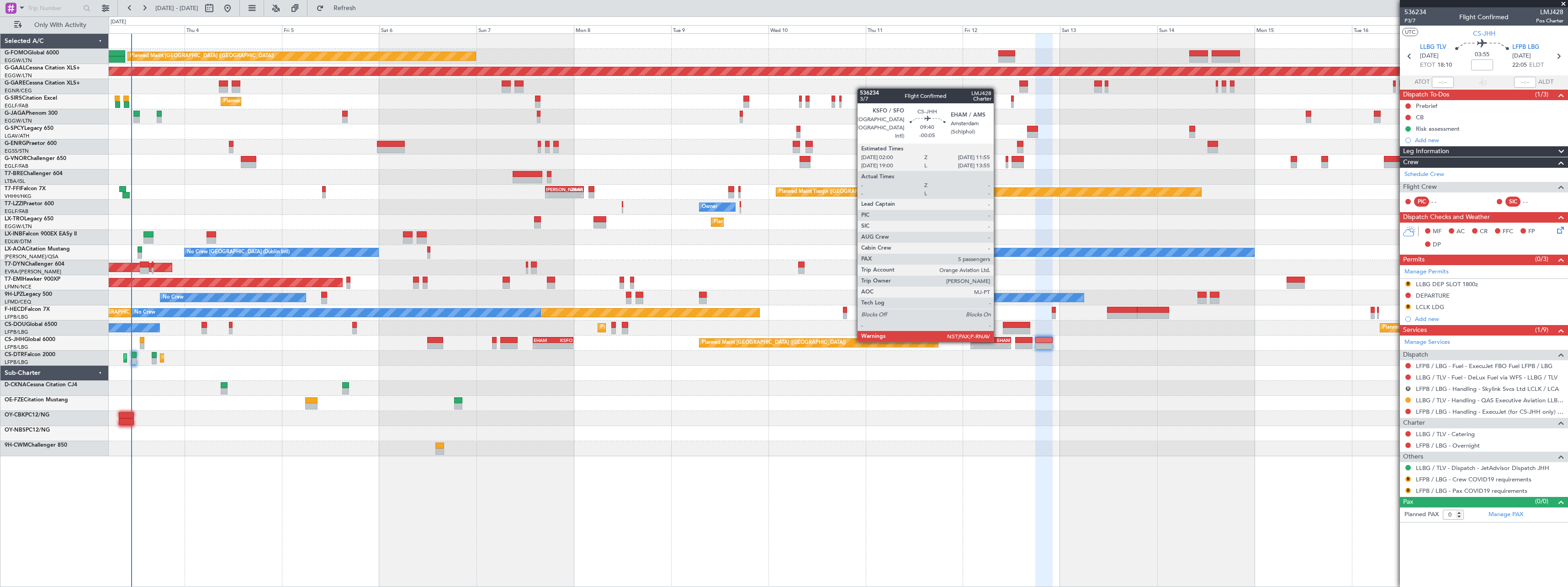
click at [998, 341] on div "EHAM" at bounding box center [1000, 340] width 19 height 6
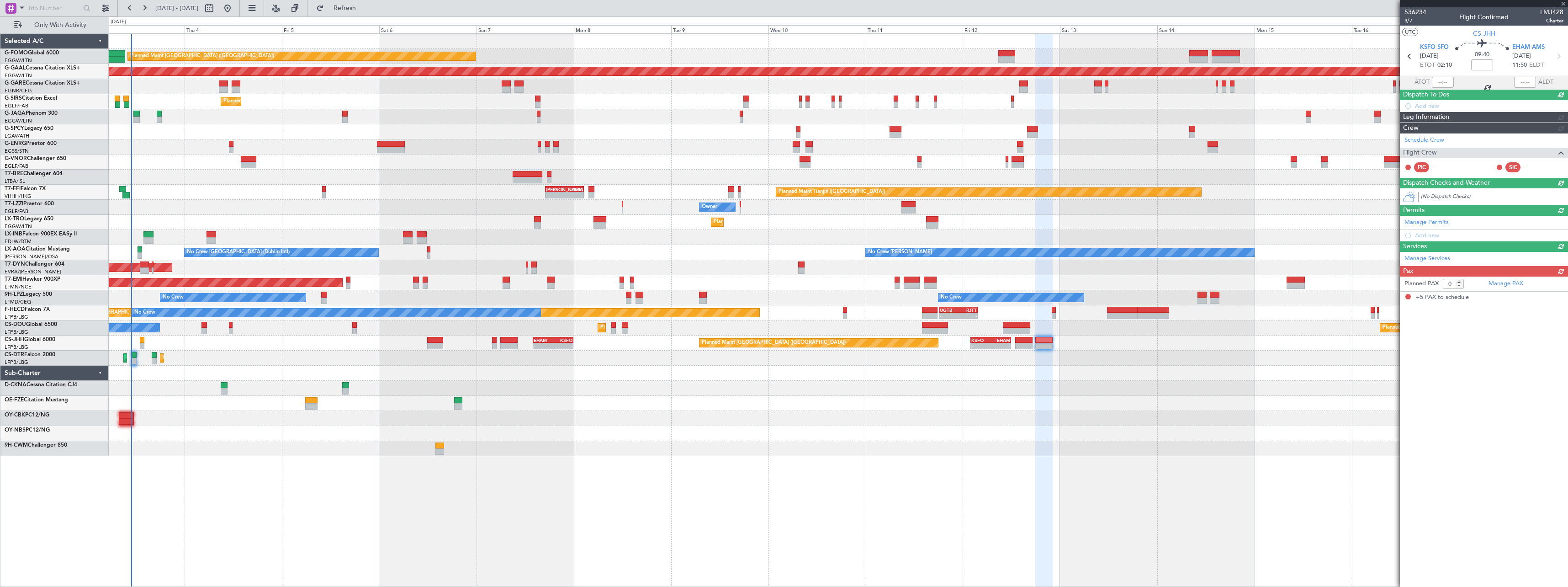
type input "-00:05"
type input "5"
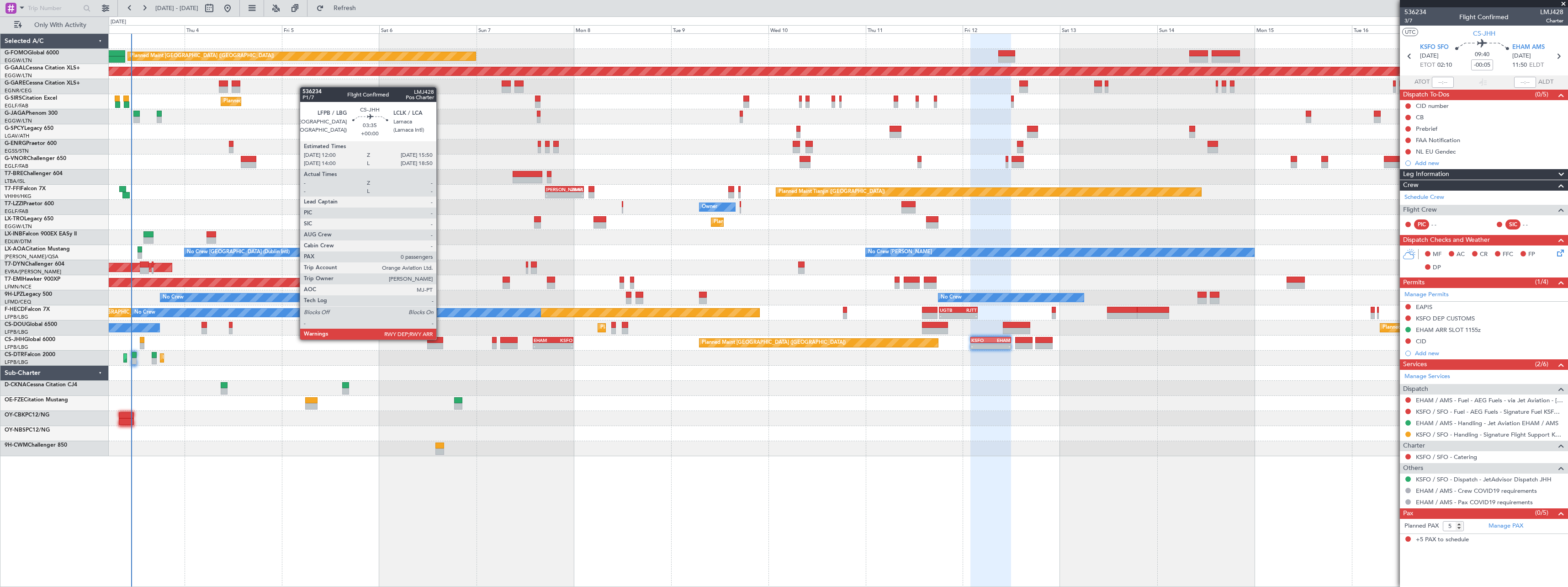
click at [440, 339] on div at bounding box center [435, 340] width 16 height 6
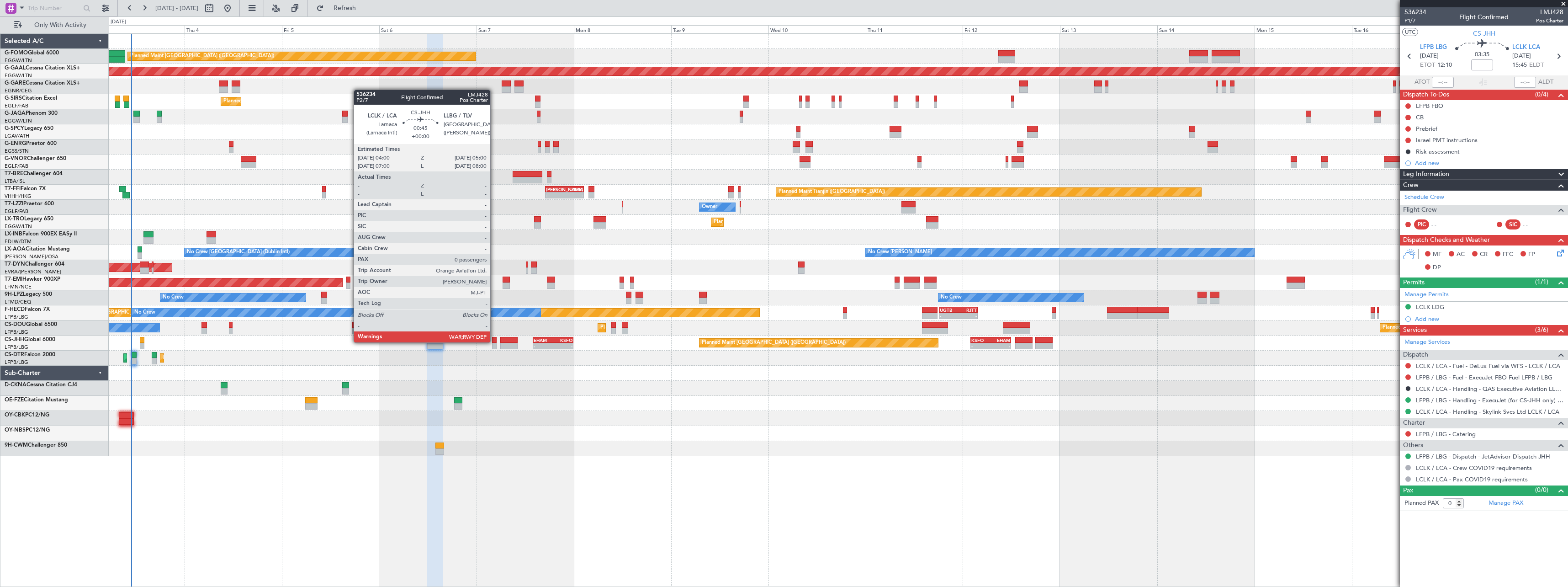
click at [494, 341] on div at bounding box center [493, 340] width 4 height 6
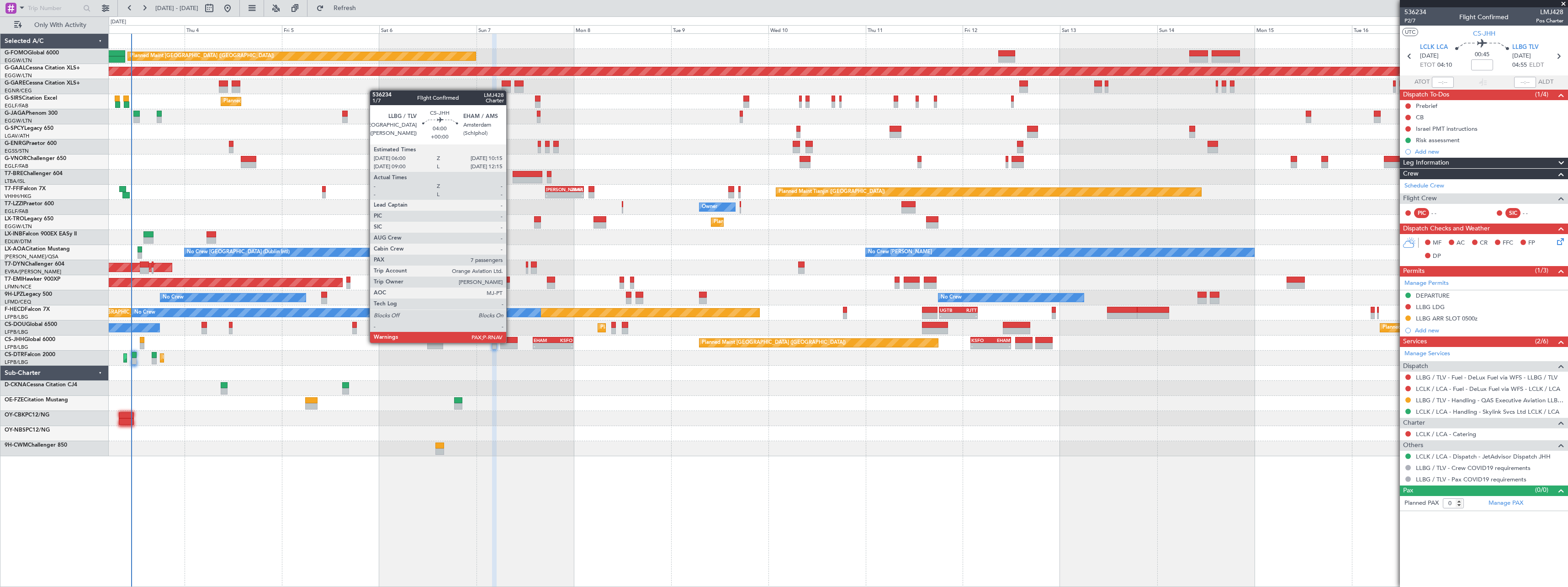
click at [510, 342] on div at bounding box center [509, 340] width 18 height 6
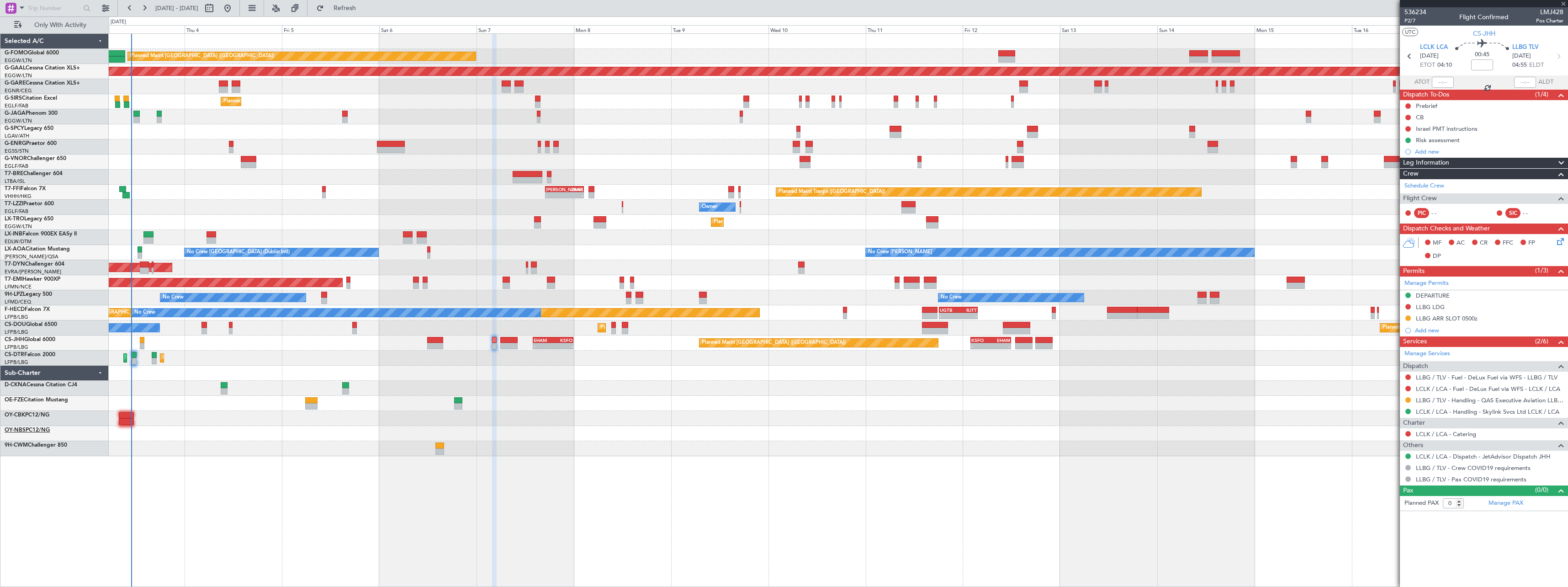
type input "7"
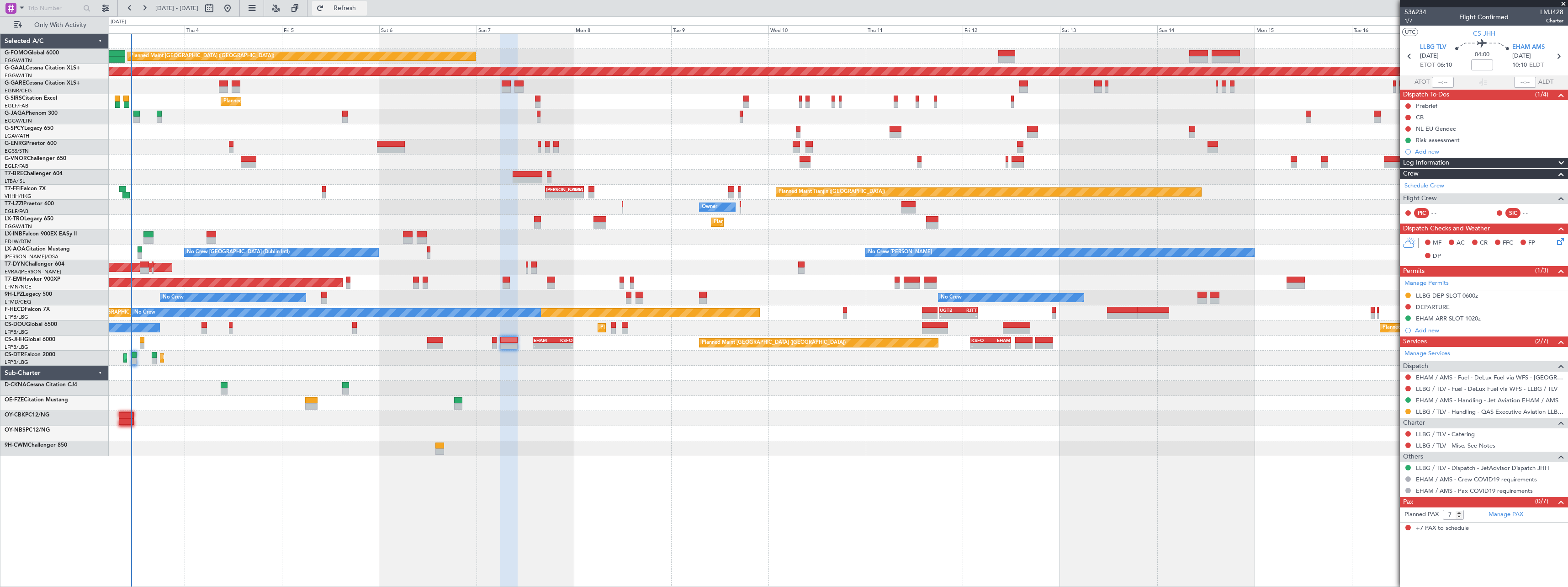
click at [364, 6] on span "Refresh" at bounding box center [345, 8] width 39 height 6
click at [364, 7] on span "Refresh" at bounding box center [345, 8] width 39 height 6
click at [364, 6] on span "Refresh" at bounding box center [345, 8] width 39 height 6
click at [362, 6] on span "Refresh" at bounding box center [345, 8] width 39 height 6
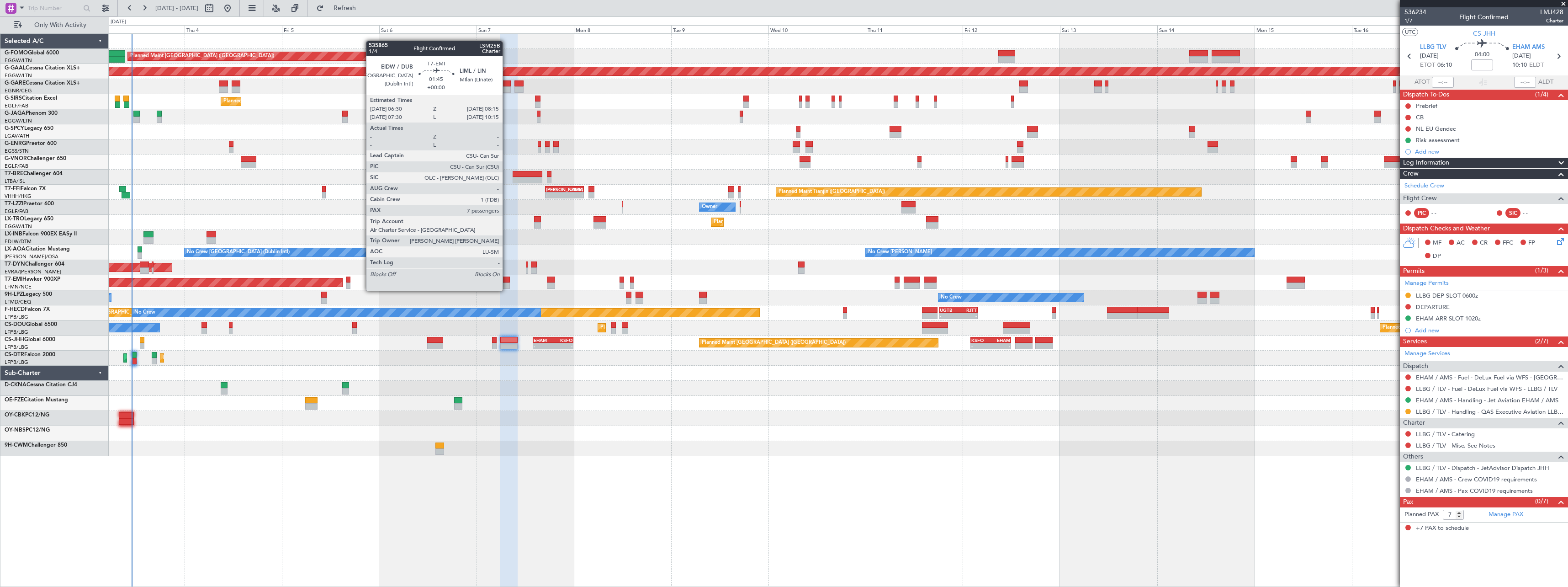
click at [506, 282] on div at bounding box center [505, 279] width 7 height 6
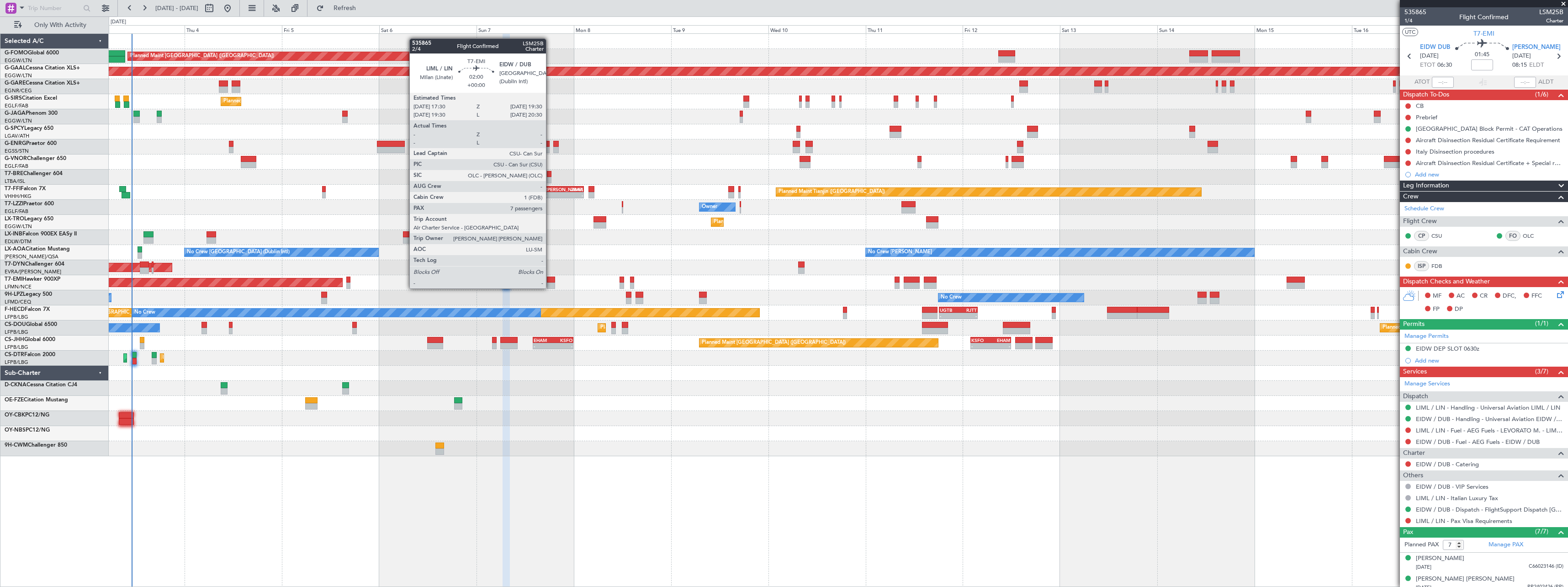
click at [550, 279] on div at bounding box center [551, 279] width 8 height 6
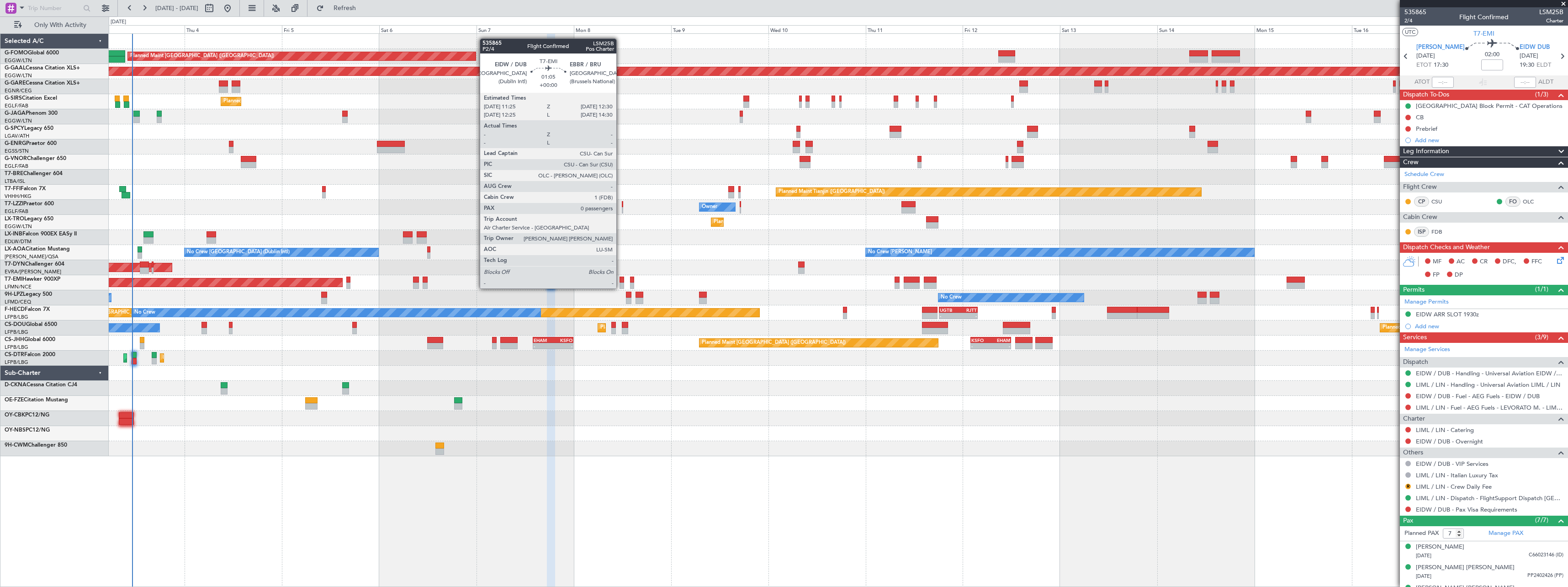
click at [621, 280] on div at bounding box center [622, 279] width 5 height 6
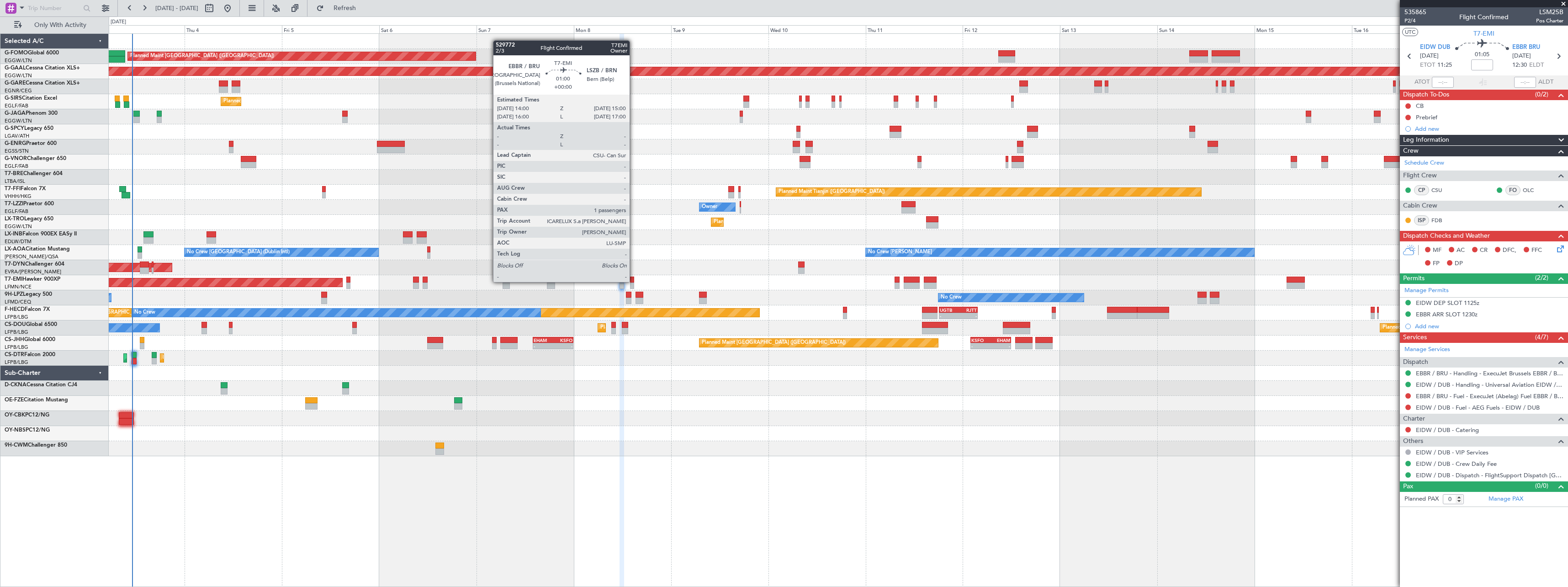
click at [633, 282] on div at bounding box center [632, 279] width 4 height 6
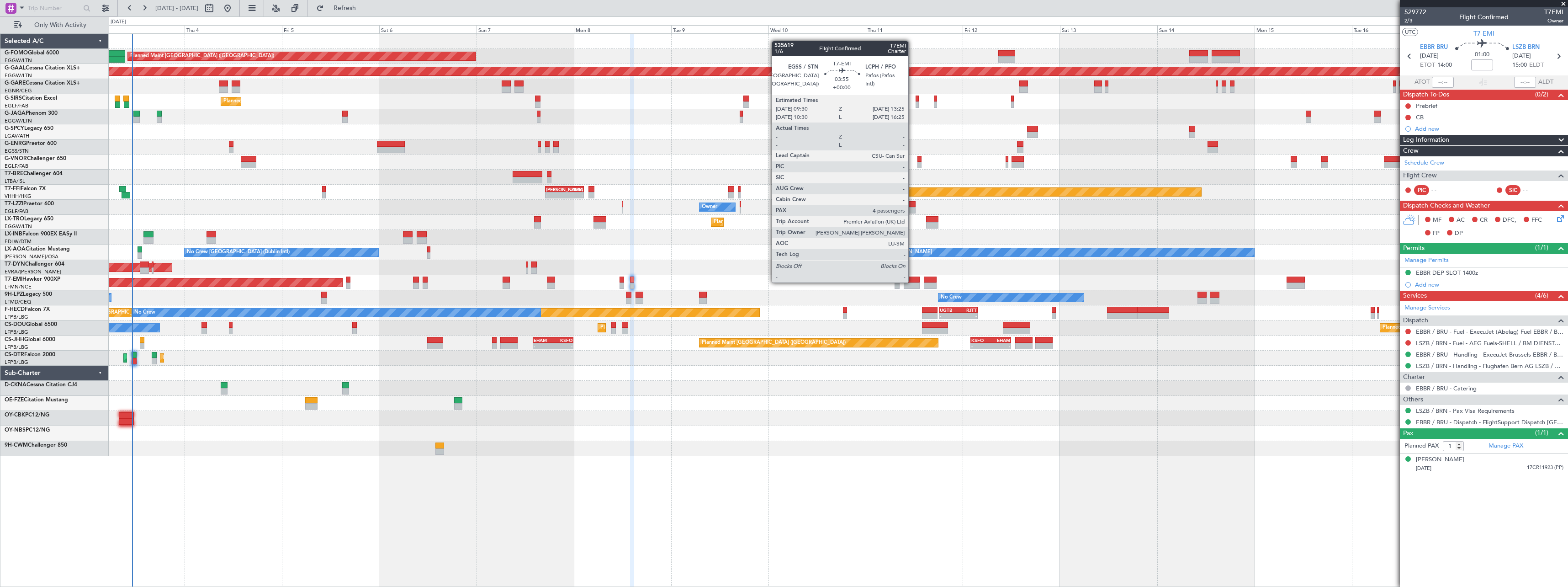
click at [912, 282] on div at bounding box center [912, 279] width 16 height 6
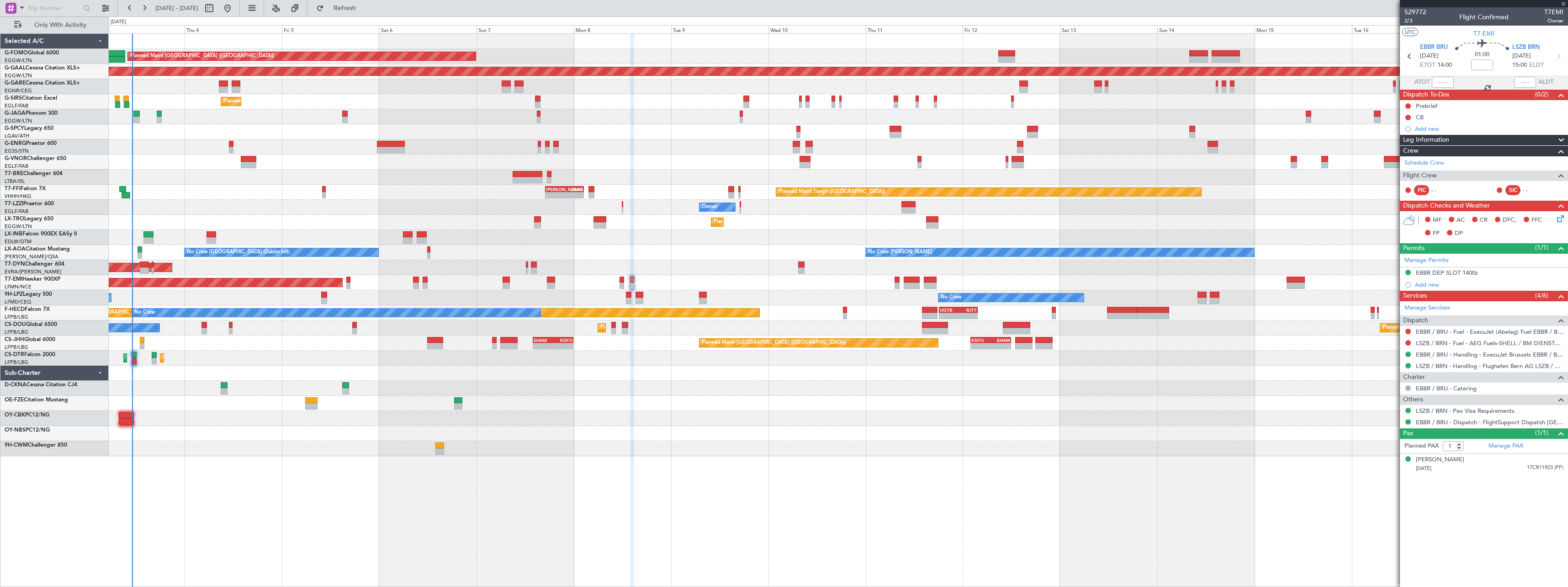
type input "4"
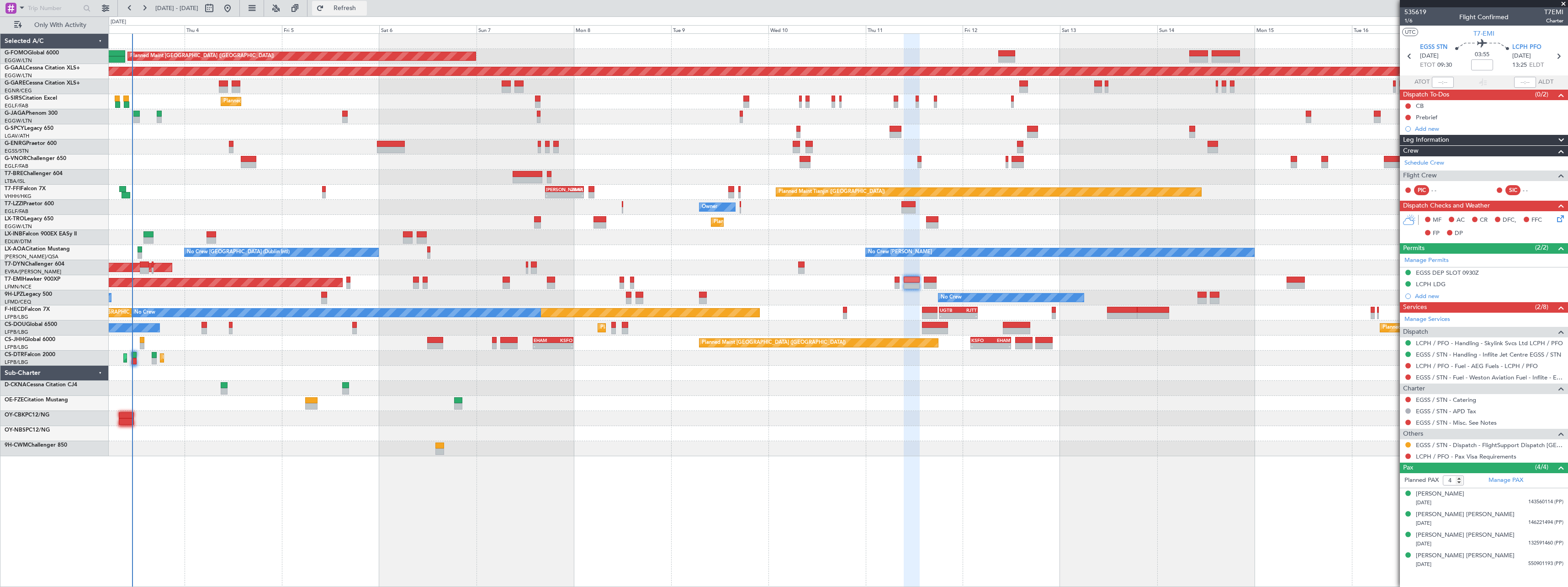
click at [364, 11] on span "Refresh" at bounding box center [345, 8] width 39 height 6
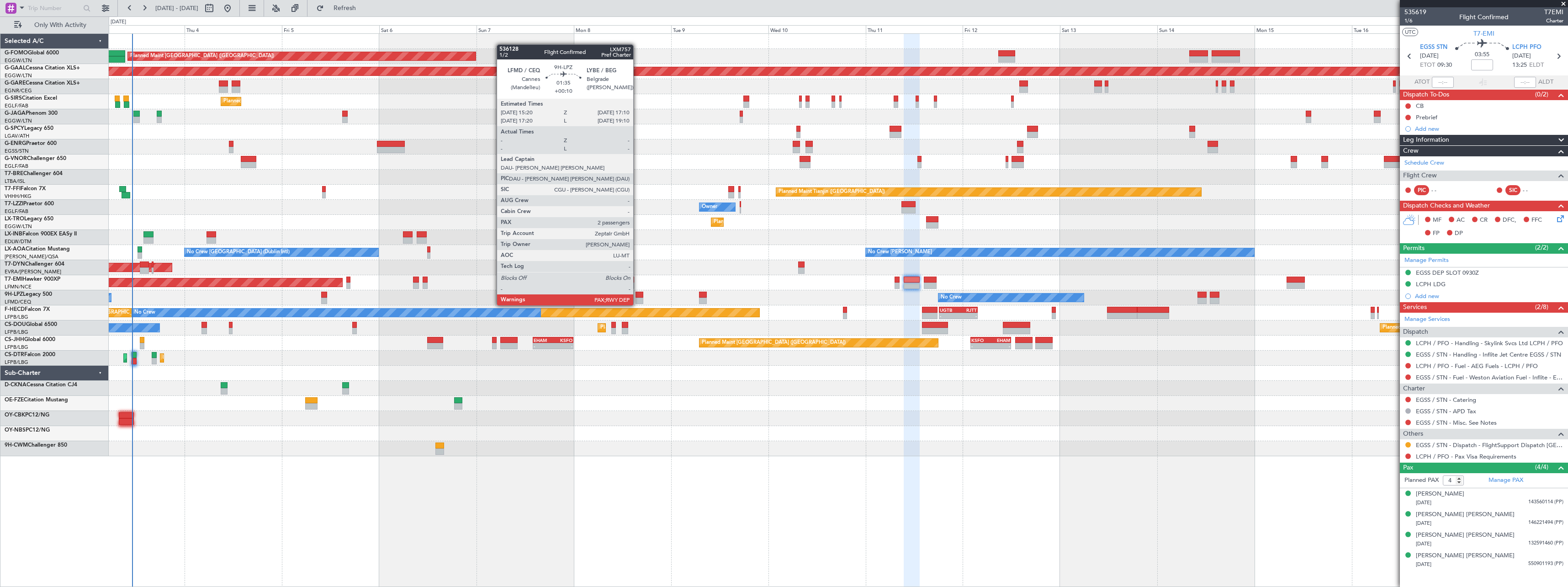
click at [638, 296] on div at bounding box center [639, 295] width 8 height 6
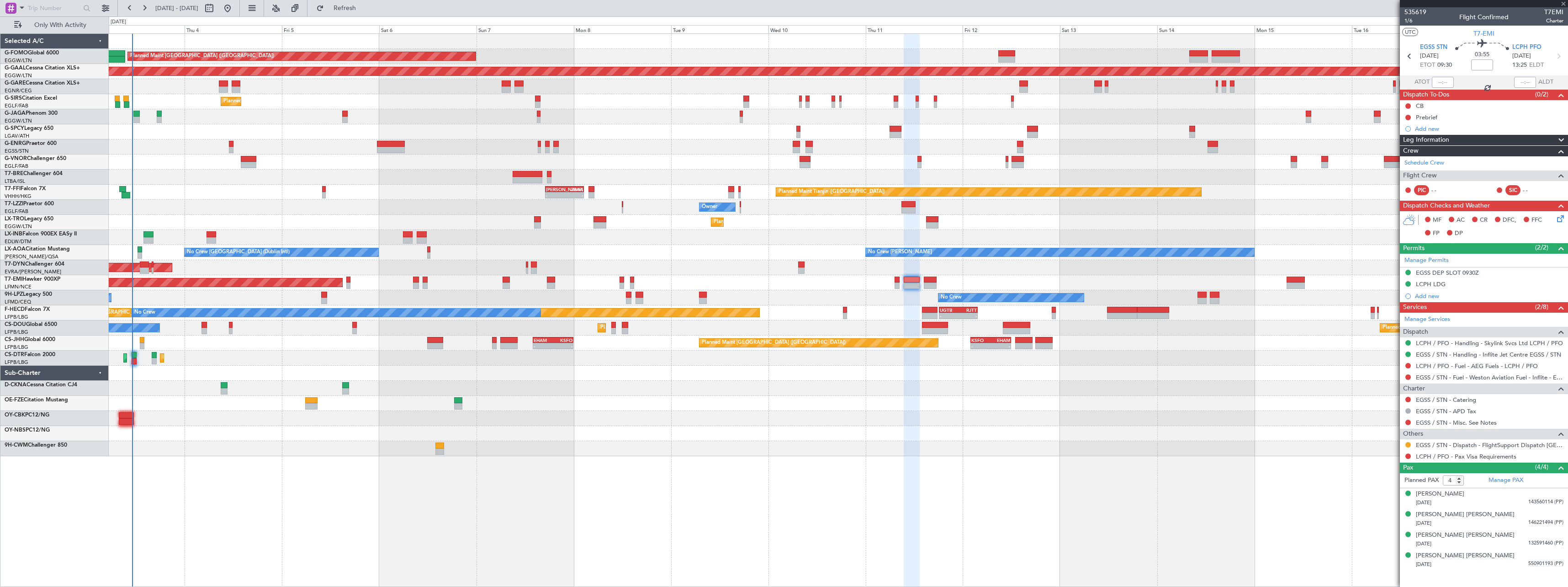
type input "+00:10"
type input "2"
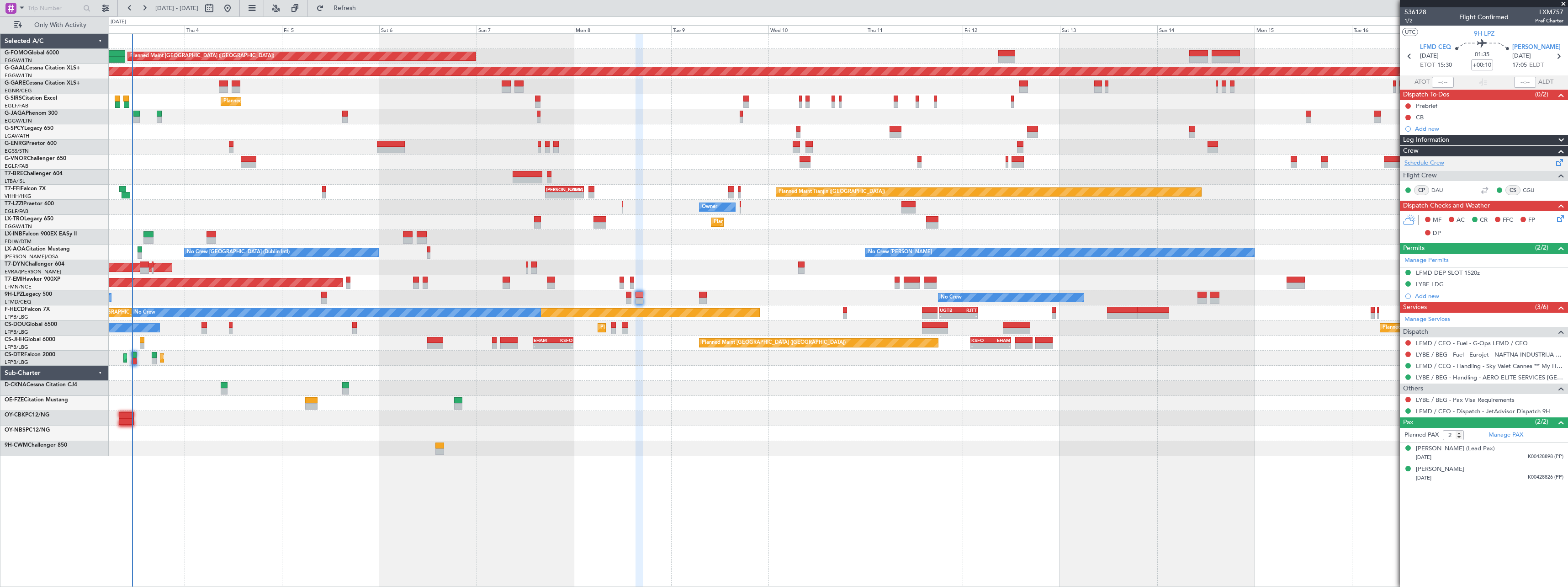
click at [1431, 163] on link "Schedule Crew" at bounding box center [1424, 163] width 39 height 9
click at [364, 7] on span "Refresh" at bounding box center [345, 8] width 39 height 6
click at [367, 2] on button "Refresh" at bounding box center [340, 8] width 55 height 14
click at [364, 8] on span "Refresh" at bounding box center [345, 8] width 39 height 6
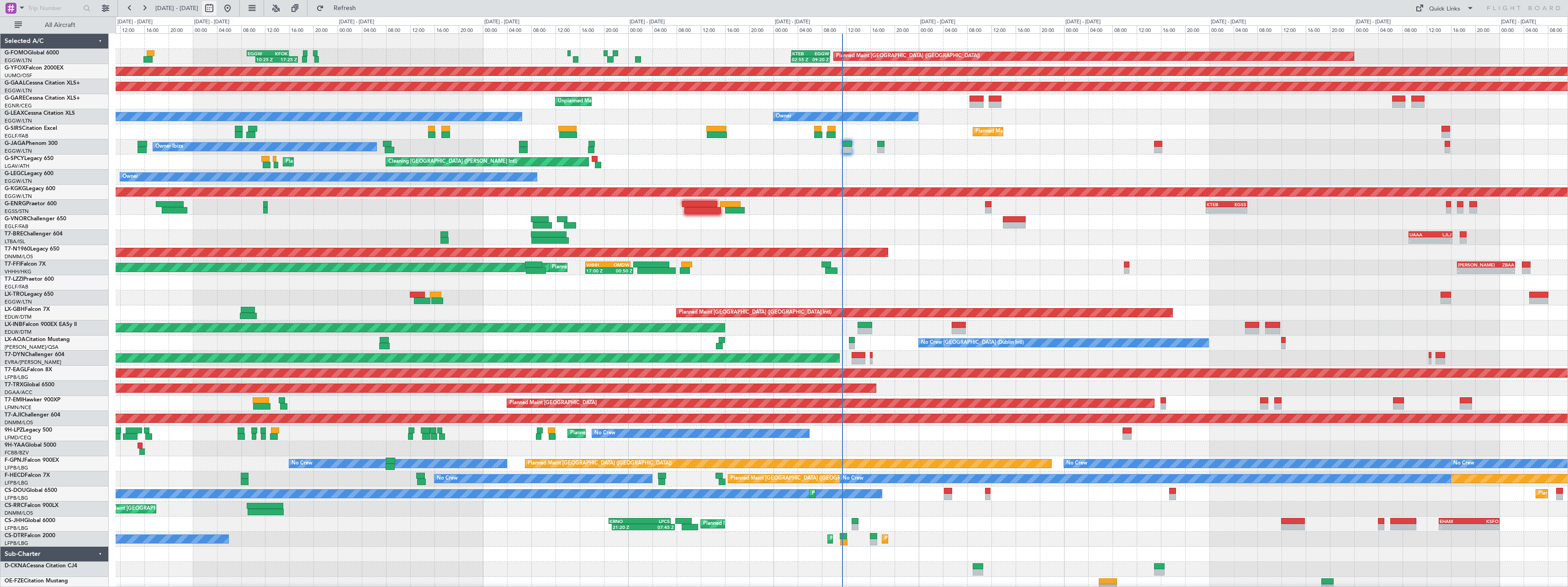
click at [217, 7] on button at bounding box center [209, 8] width 14 height 14
select select "8"
select select "2025"
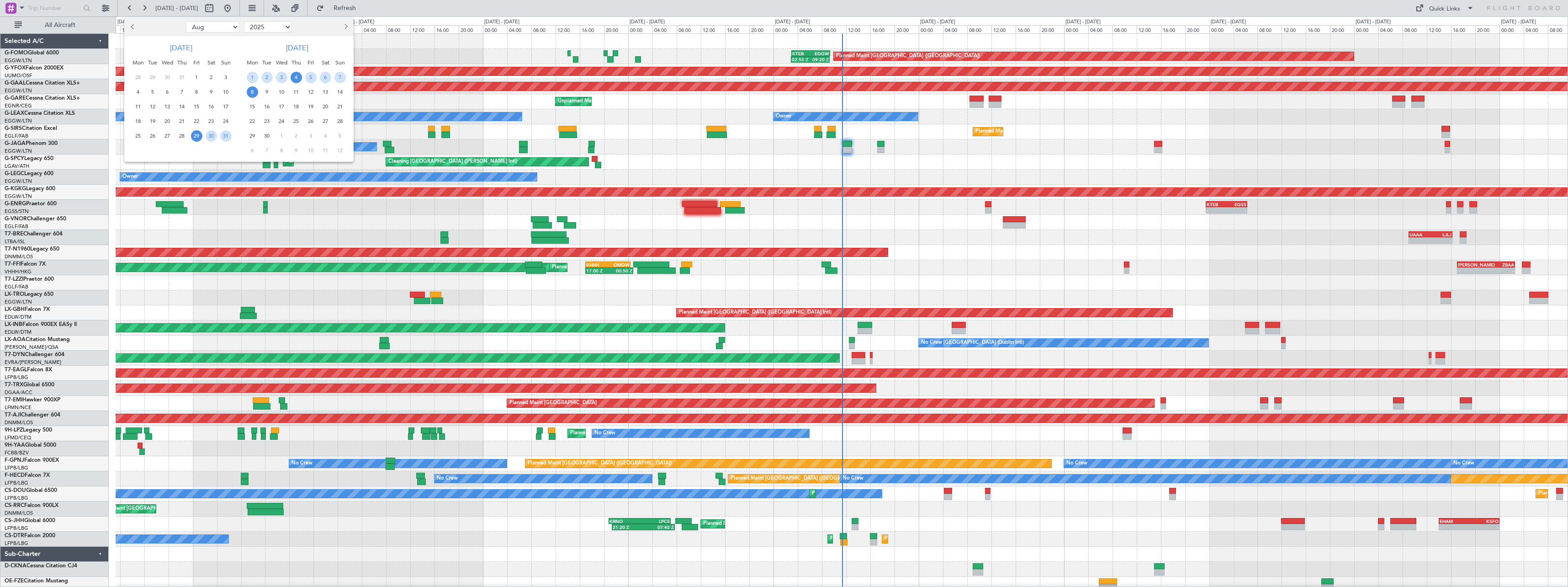
click at [293, 75] on span "4" at bounding box center [296, 77] width 11 height 11
click at [294, 104] on span "18" at bounding box center [296, 106] width 11 height 11
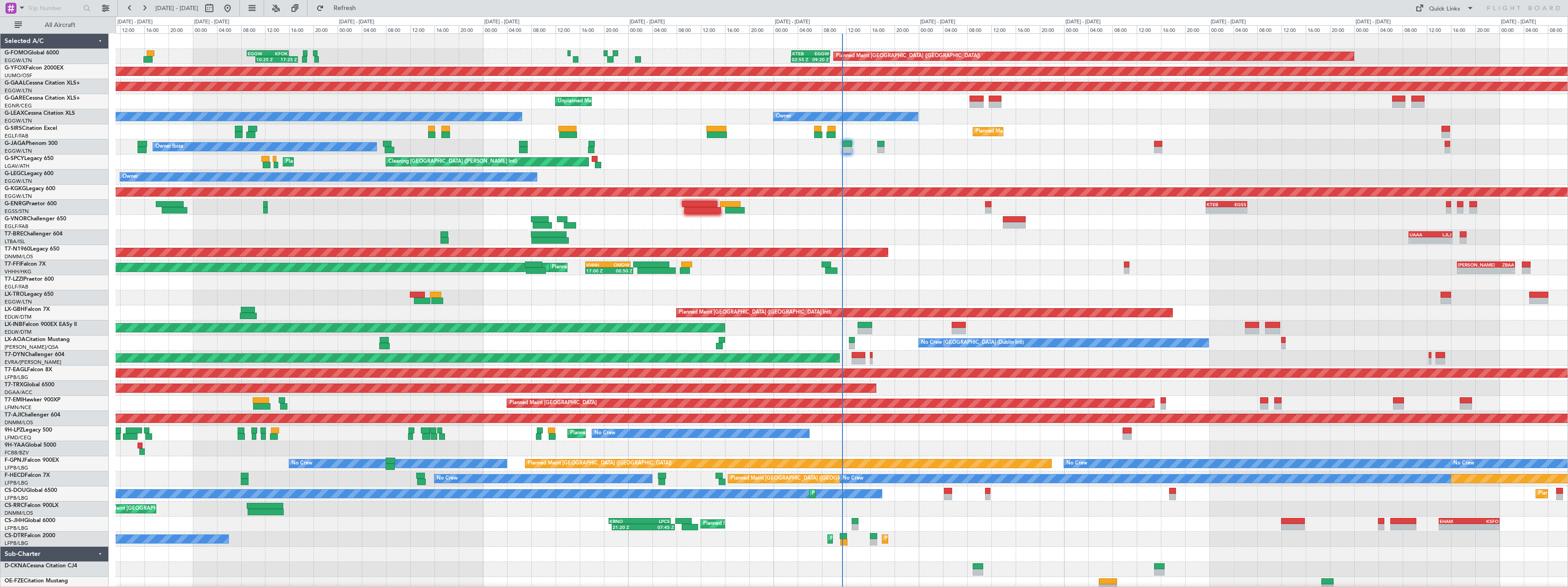
select select "9"
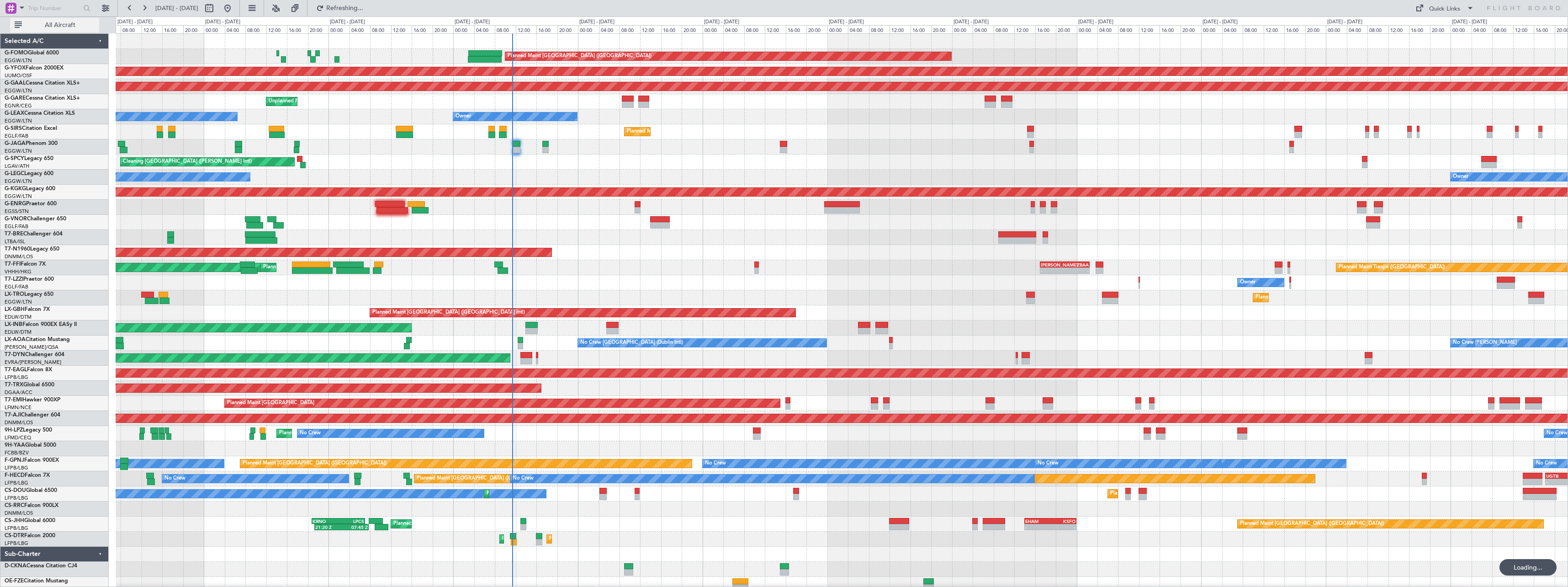
click at [49, 27] on span "All Aircraft" at bounding box center [60, 25] width 72 height 6
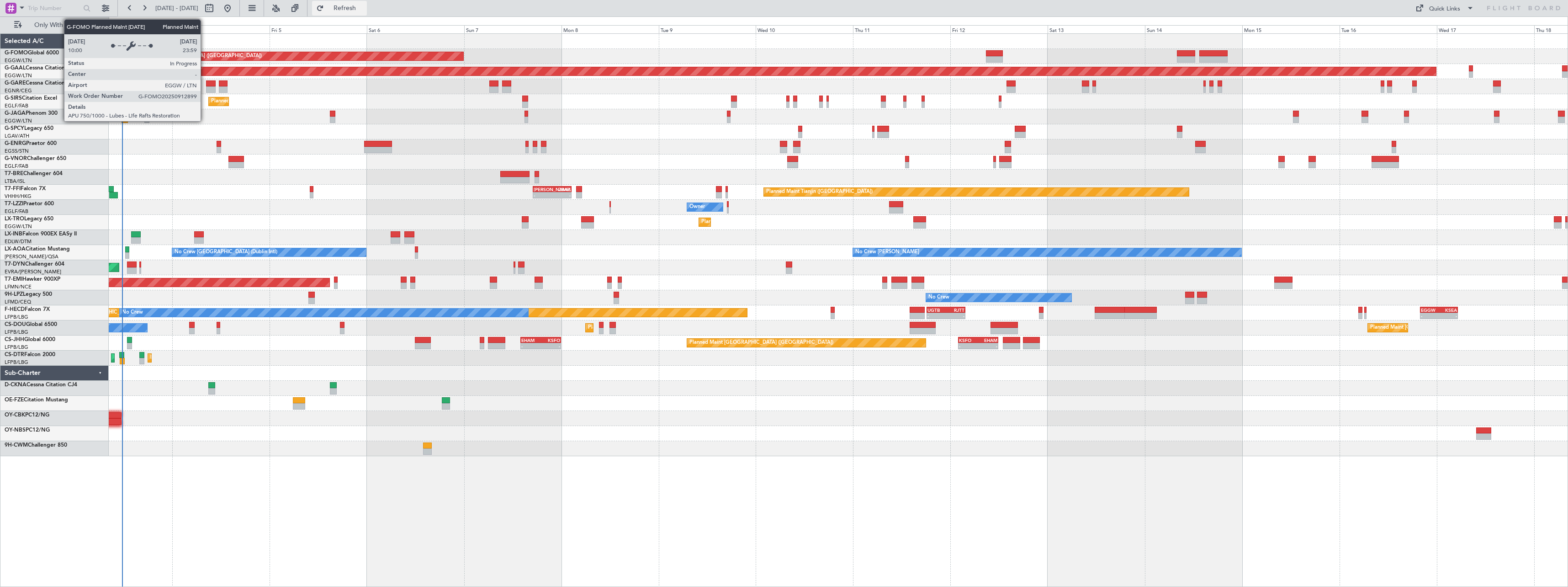
click at [364, 8] on span "Refresh" at bounding box center [345, 8] width 39 height 6
